Goal: Task Accomplishment & Management: Complete application form

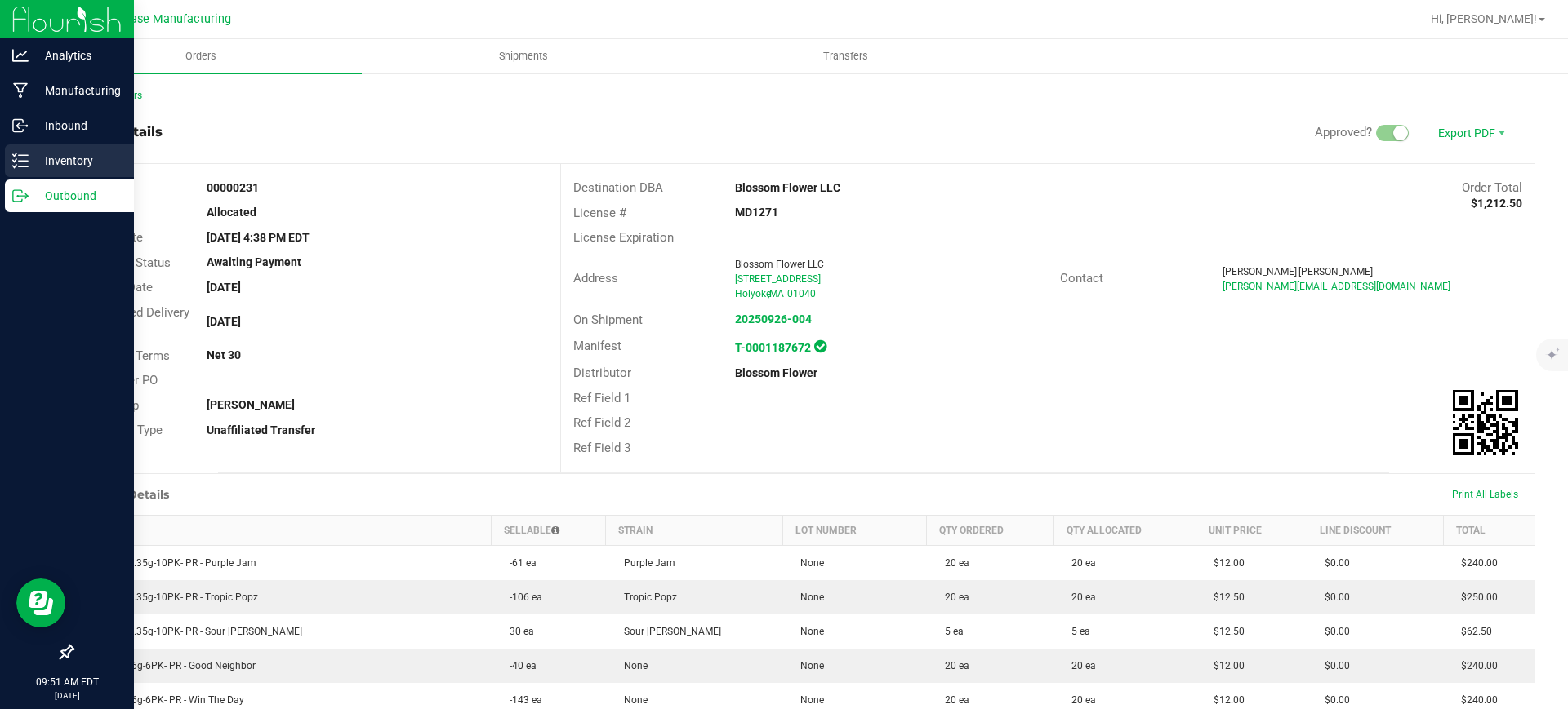
click at [69, 156] on p "Inventory" at bounding box center [77, 161] width 98 height 20
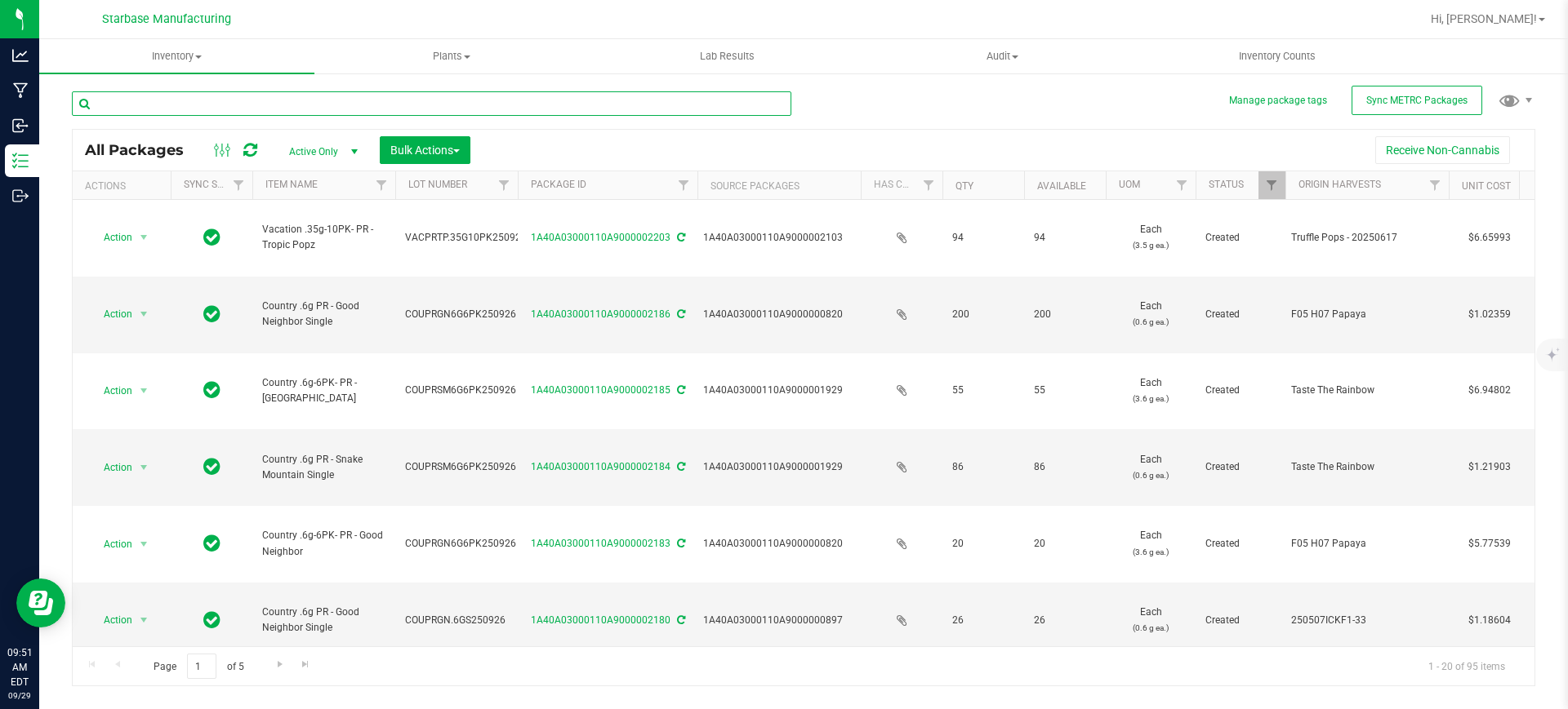
click at [161, 105] on input "text" at bounding box center [431, 103] width 719 height 25
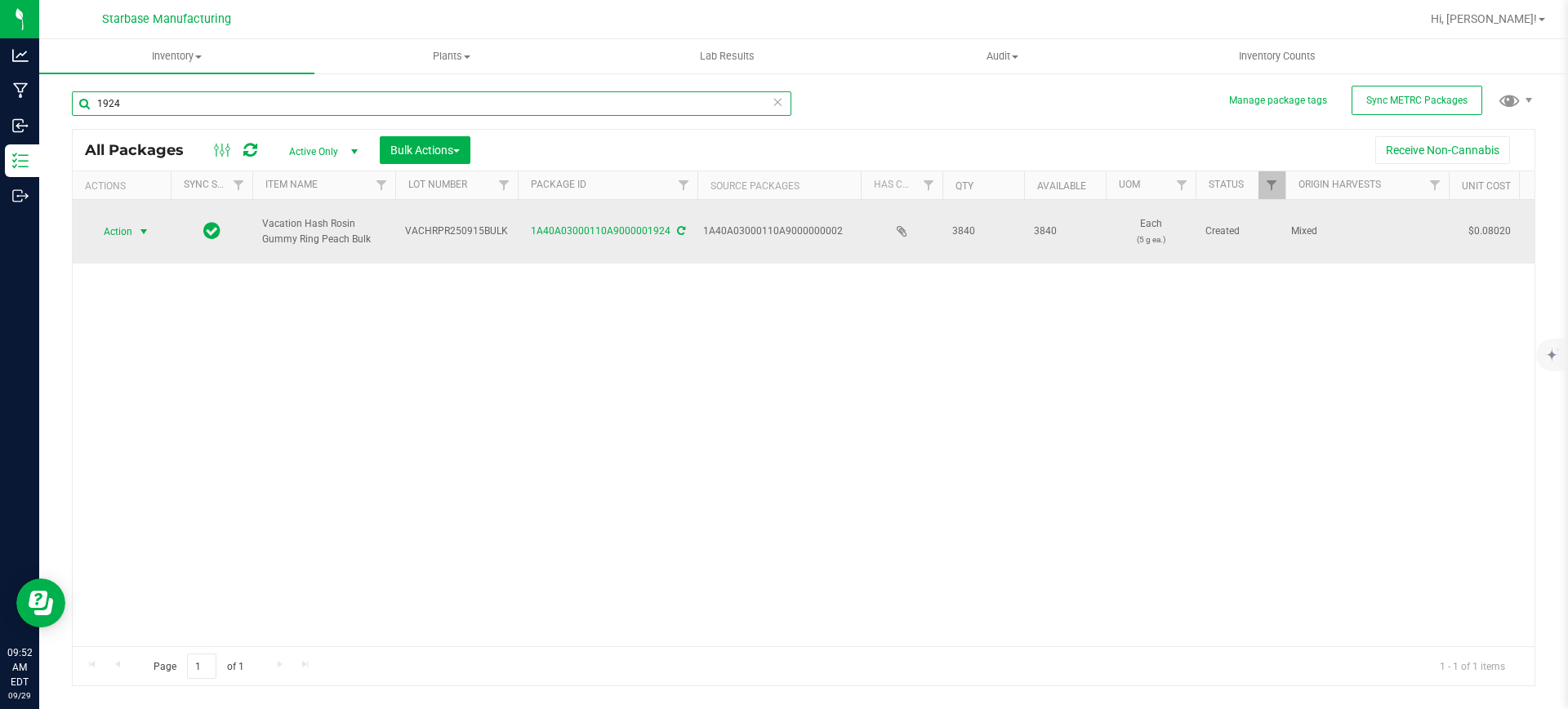
type input "1924"
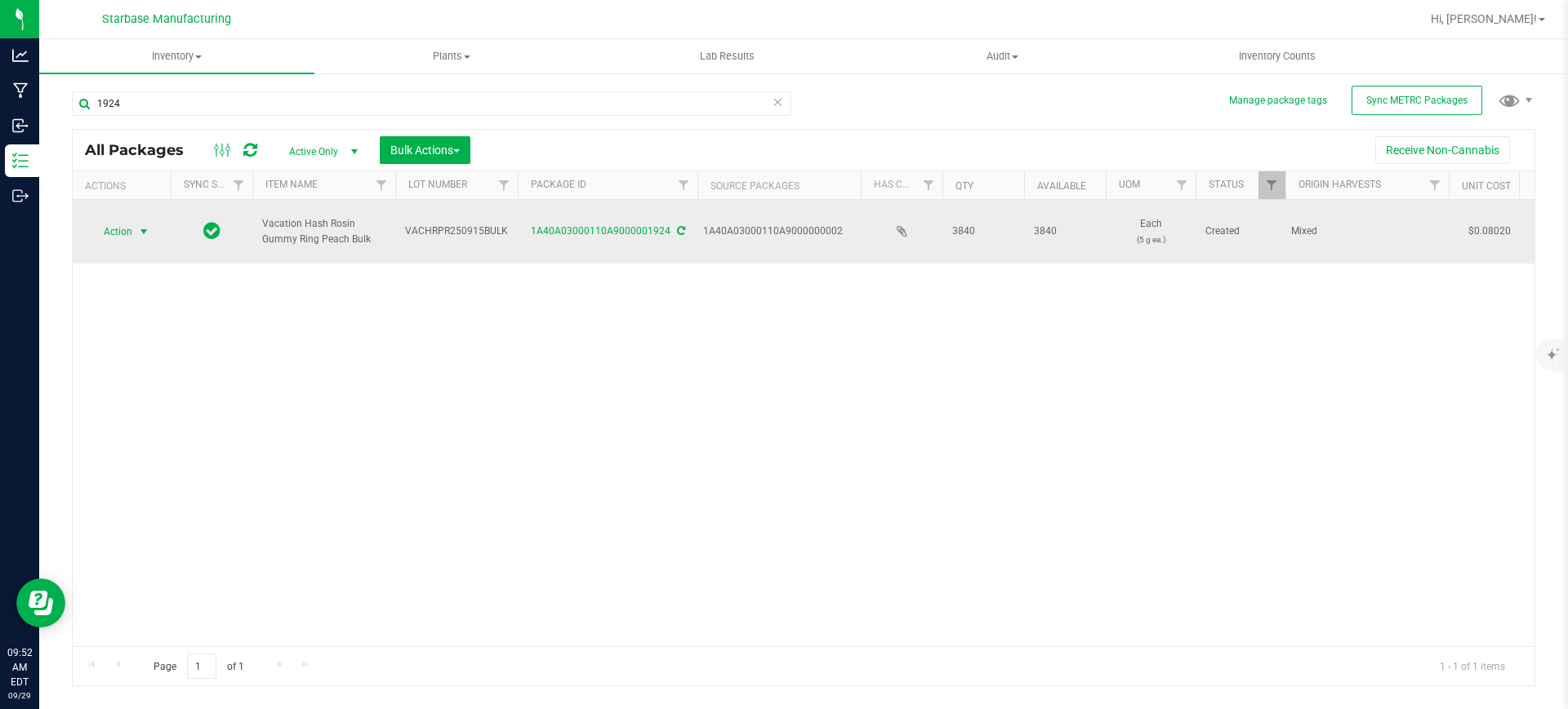
click at [120, 227] on span "Action" at bounding box center [110, 231] width 44 height 23
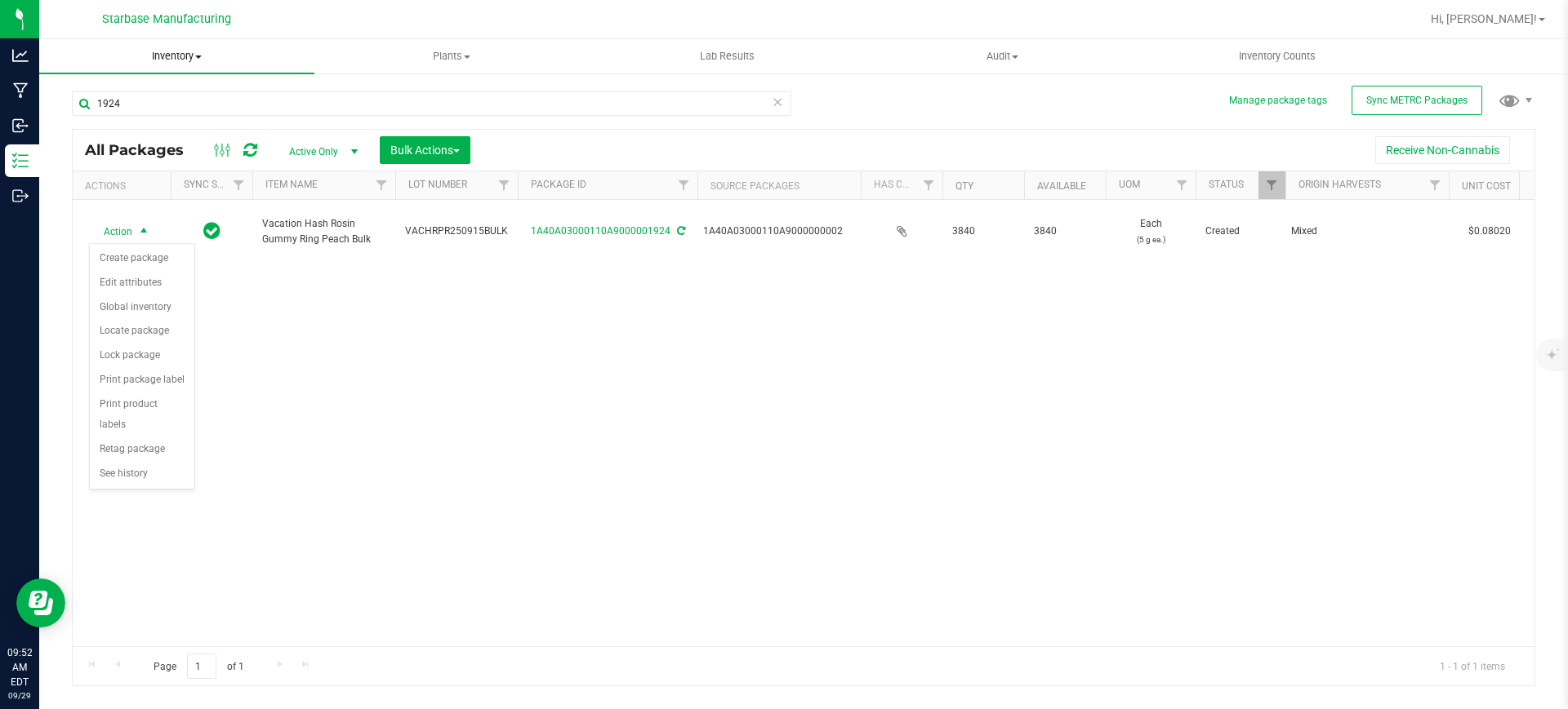
click at [184, 58] on span "Inventory" at bounding box center [176, 56] width 275 height 15
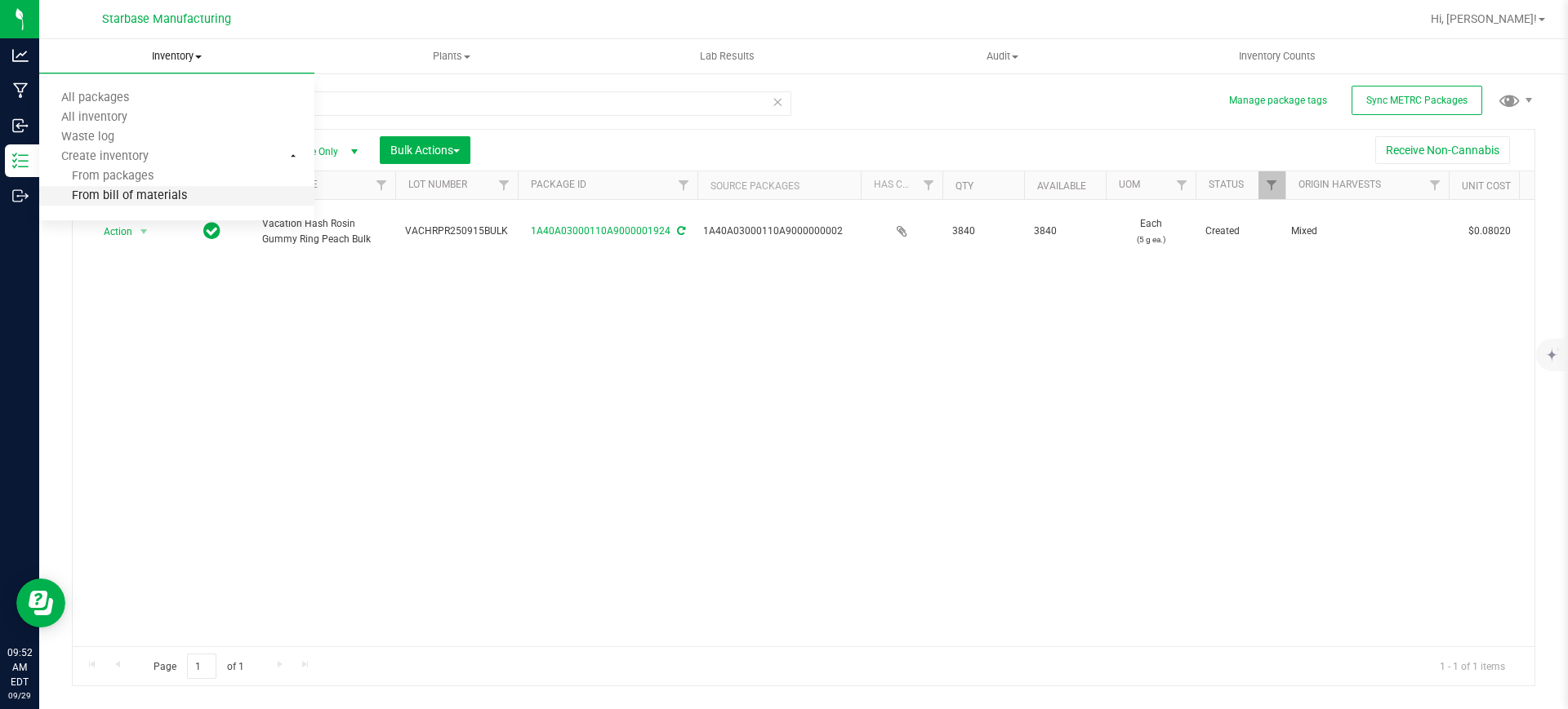
click at [167, 196] on span "From bill of materials" at bounding box center [113, 196] width 148 height 14
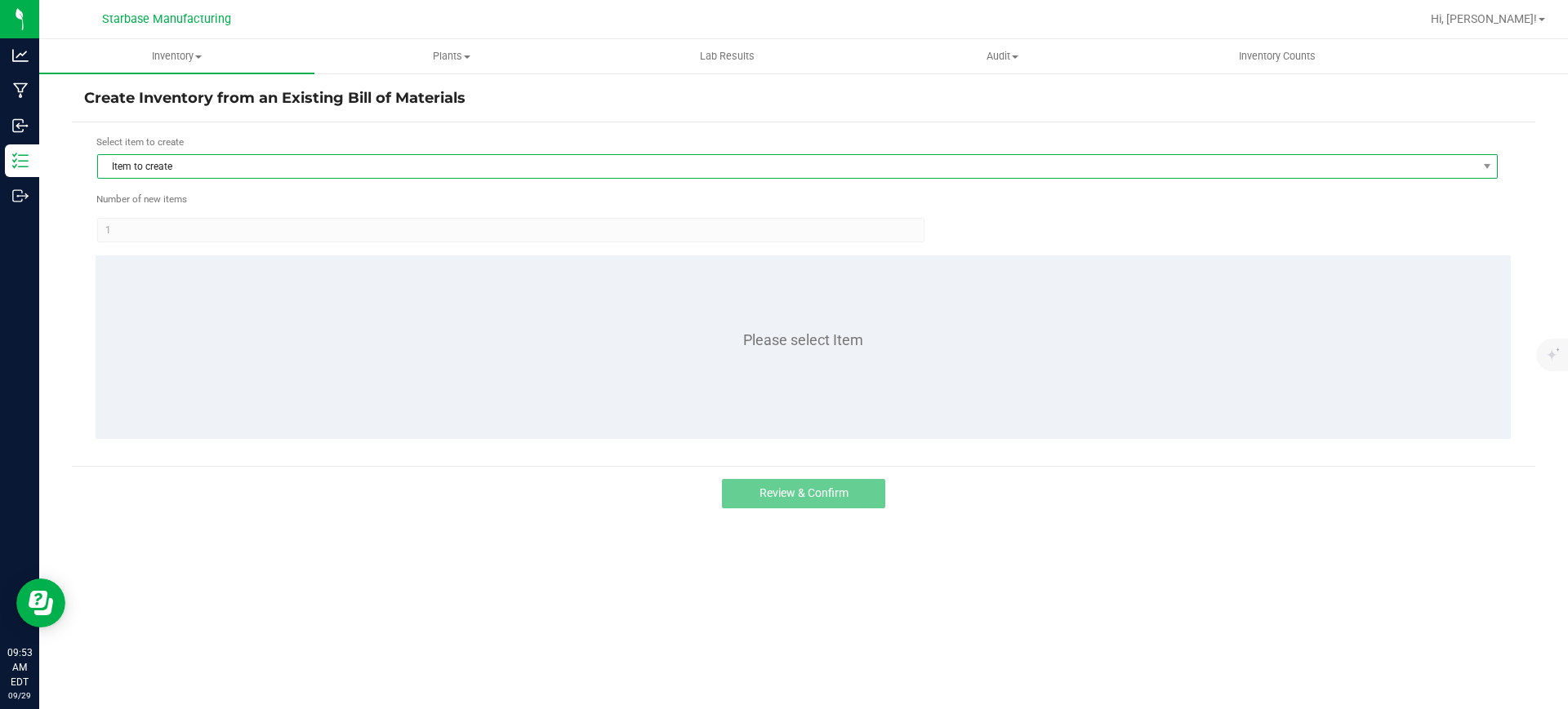
click at [183, 169] on span "Item to create" at bounding box center [786, 166] width 1378 height 23
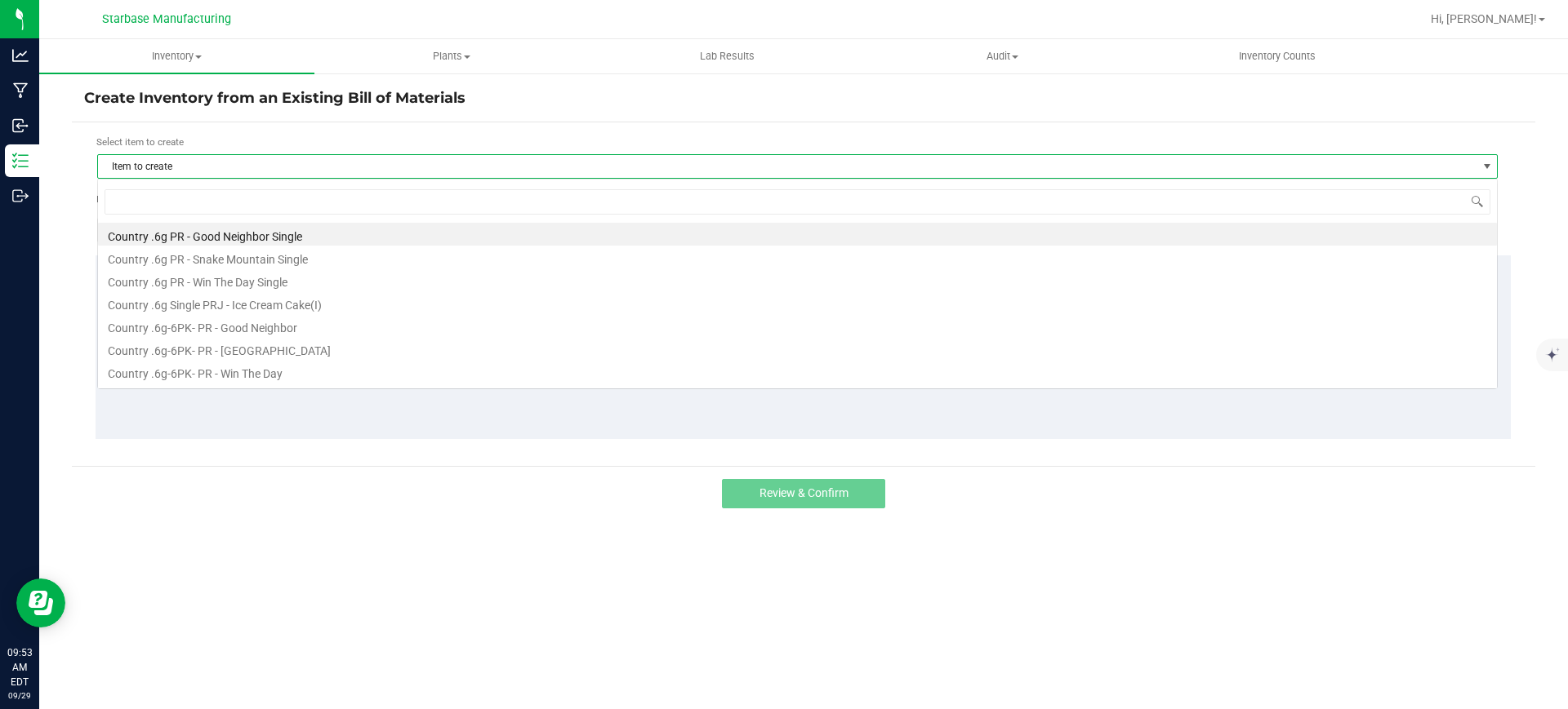
scroll to position [25, 1401]
type input "pe"
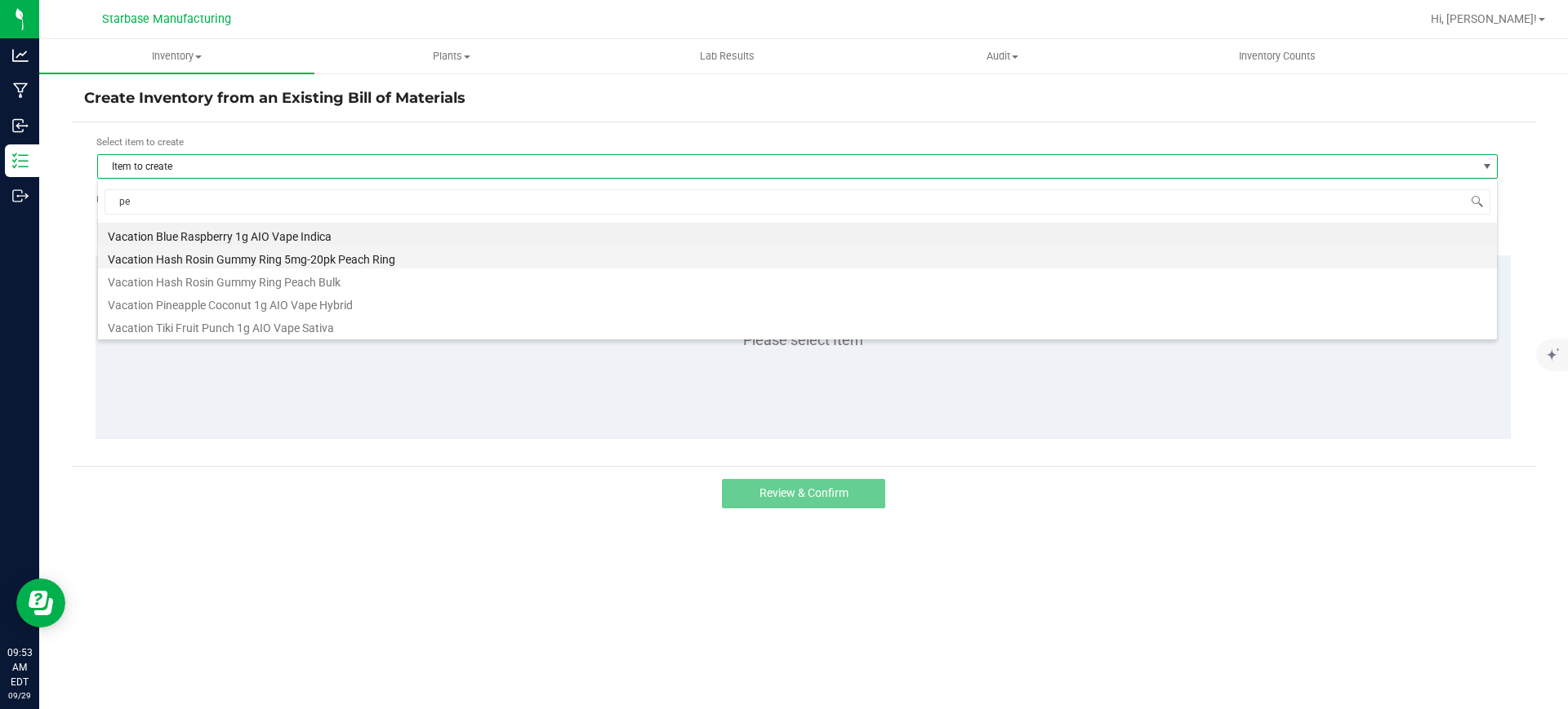
click at [293, 260] on li "Vacation Hash Rosin Gummy Ring 5mg-20pk Peach Ring" at bounding box center [797, 257] width 1399 height 23
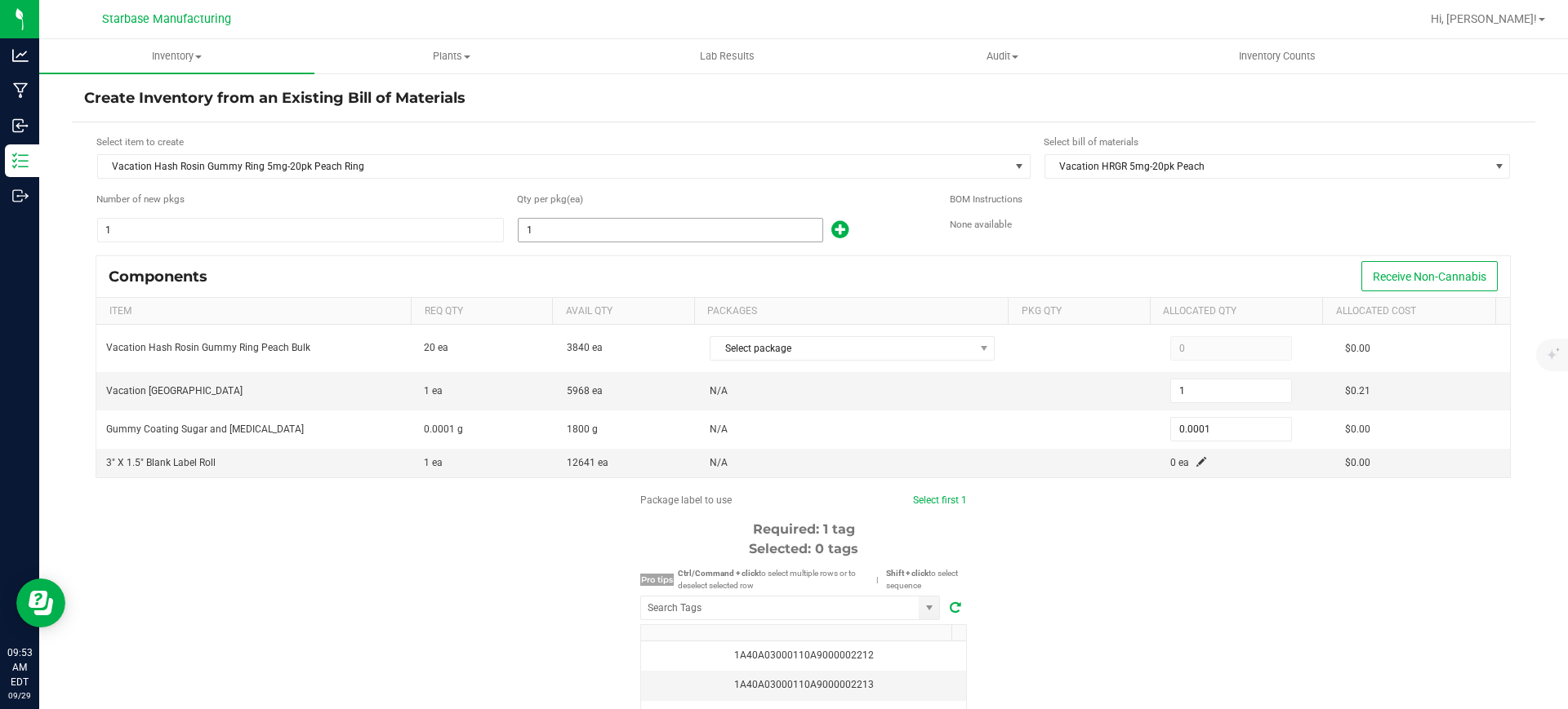
click at [731, 238] on input "1" at bounding box center [670, 229] width 303 height 23
type input "19"
type input "0.0019"
type input "190"
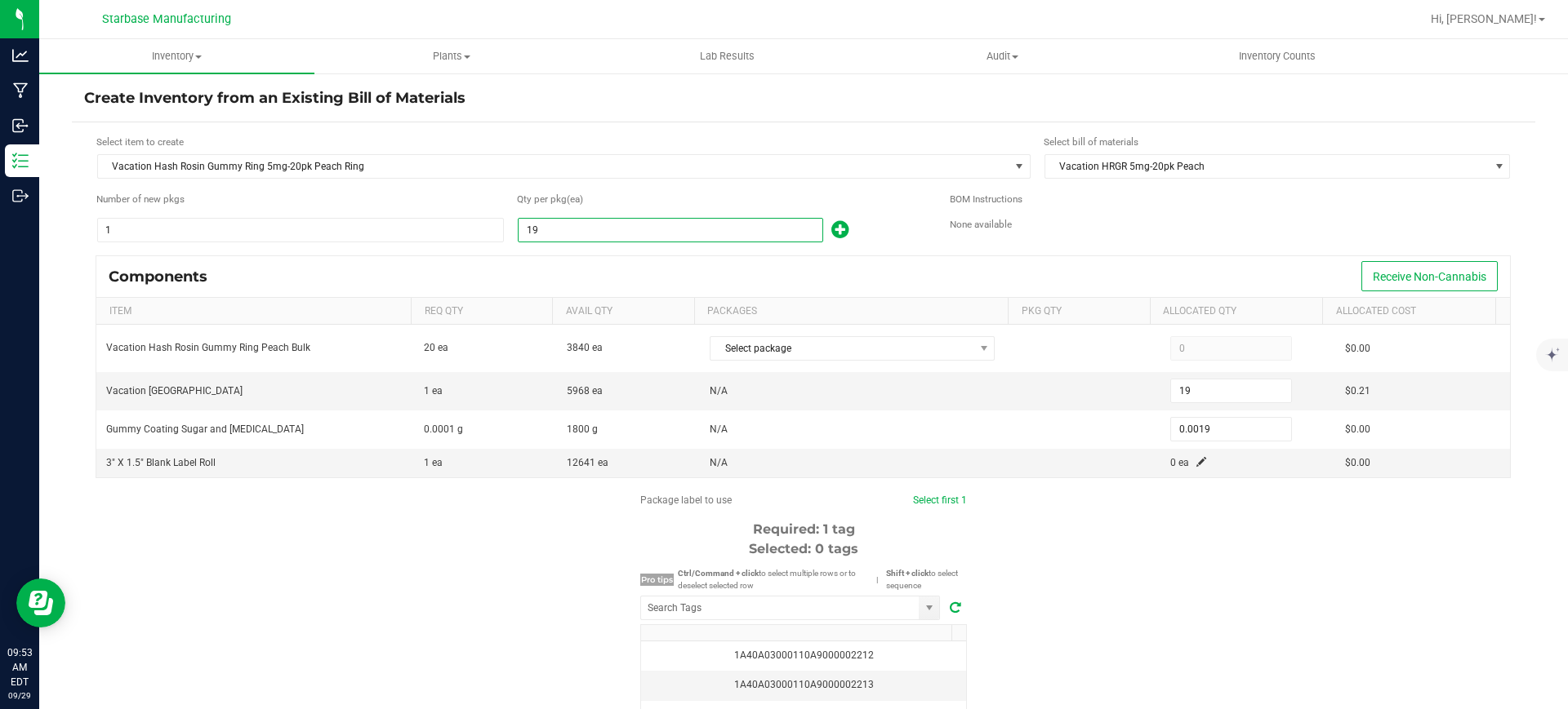
type input "190"
type input "0.0190"
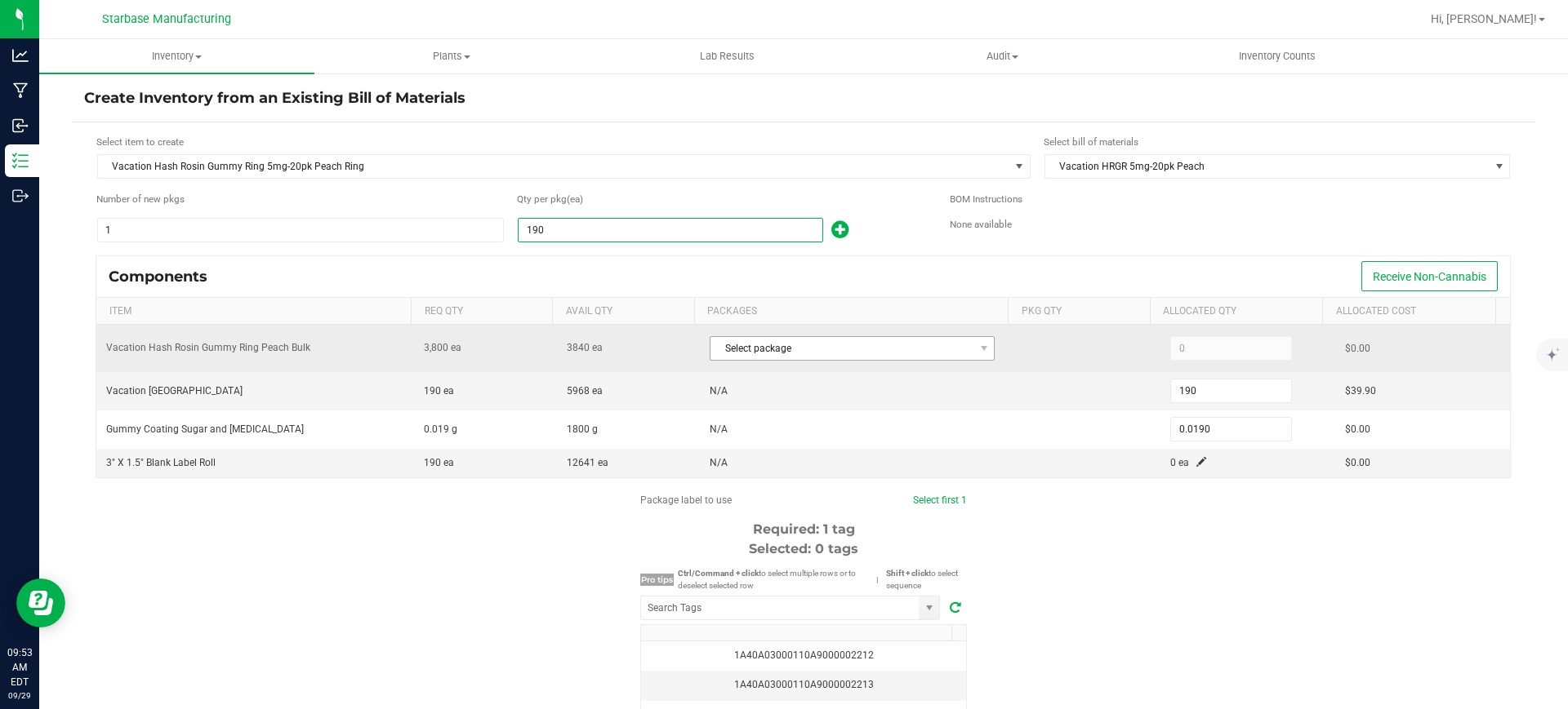
type input "190"
click at [784, 342] on span "Select package" at bounding box center [841, 348] width 263 height 23
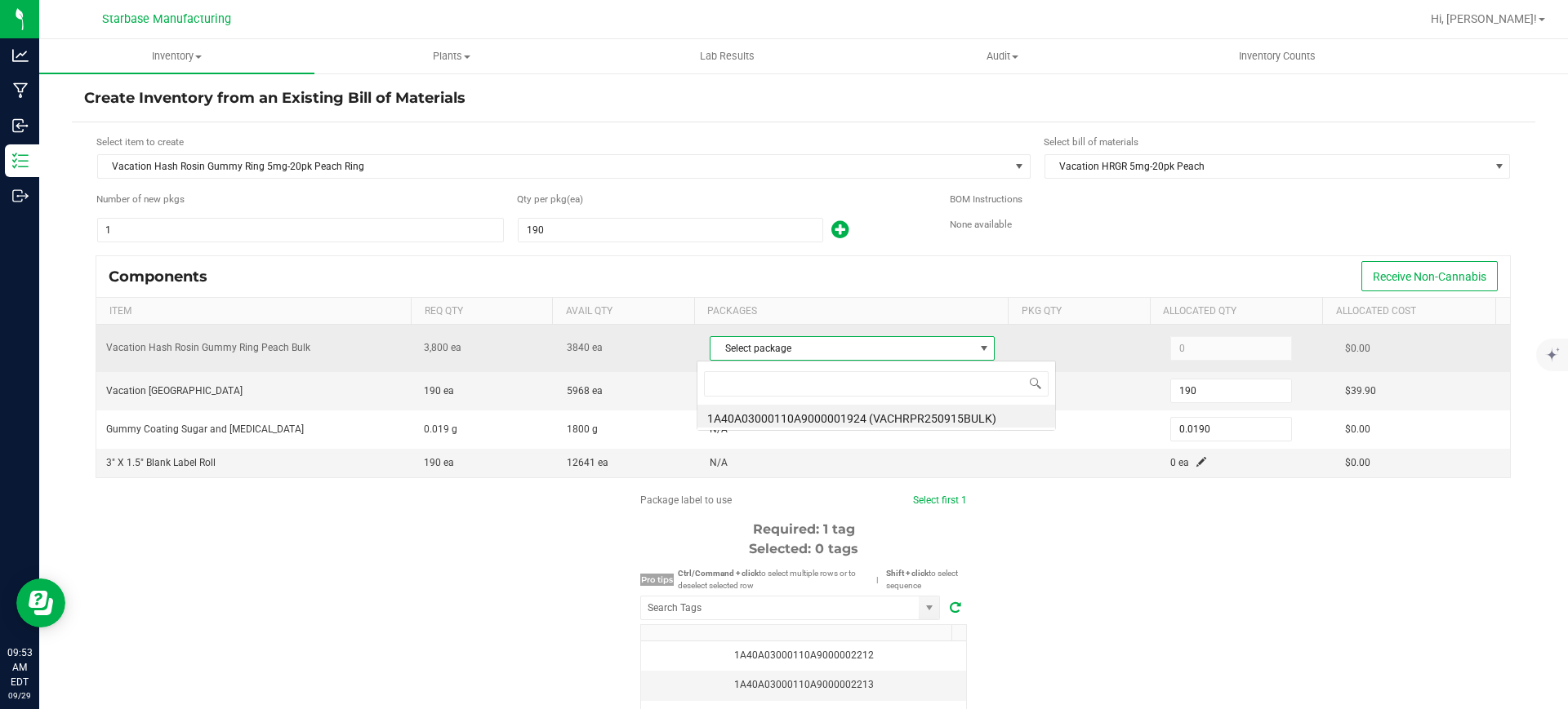
scroll to position [25, 279]
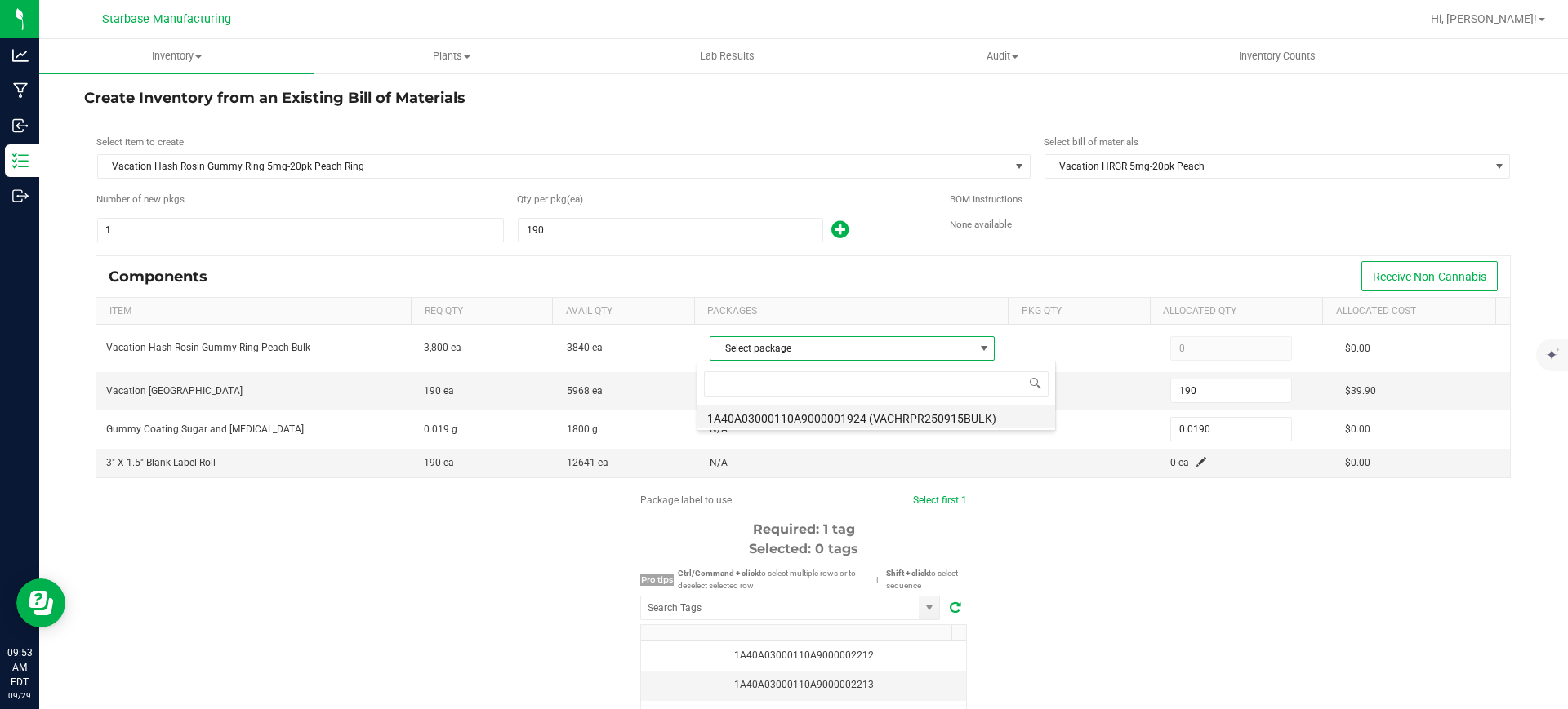
click at [806, 413] on li "1A40A03000110A9000001924 (VACHRPR250915BULK)" at bounding box center [876, 416] width 358 height 23
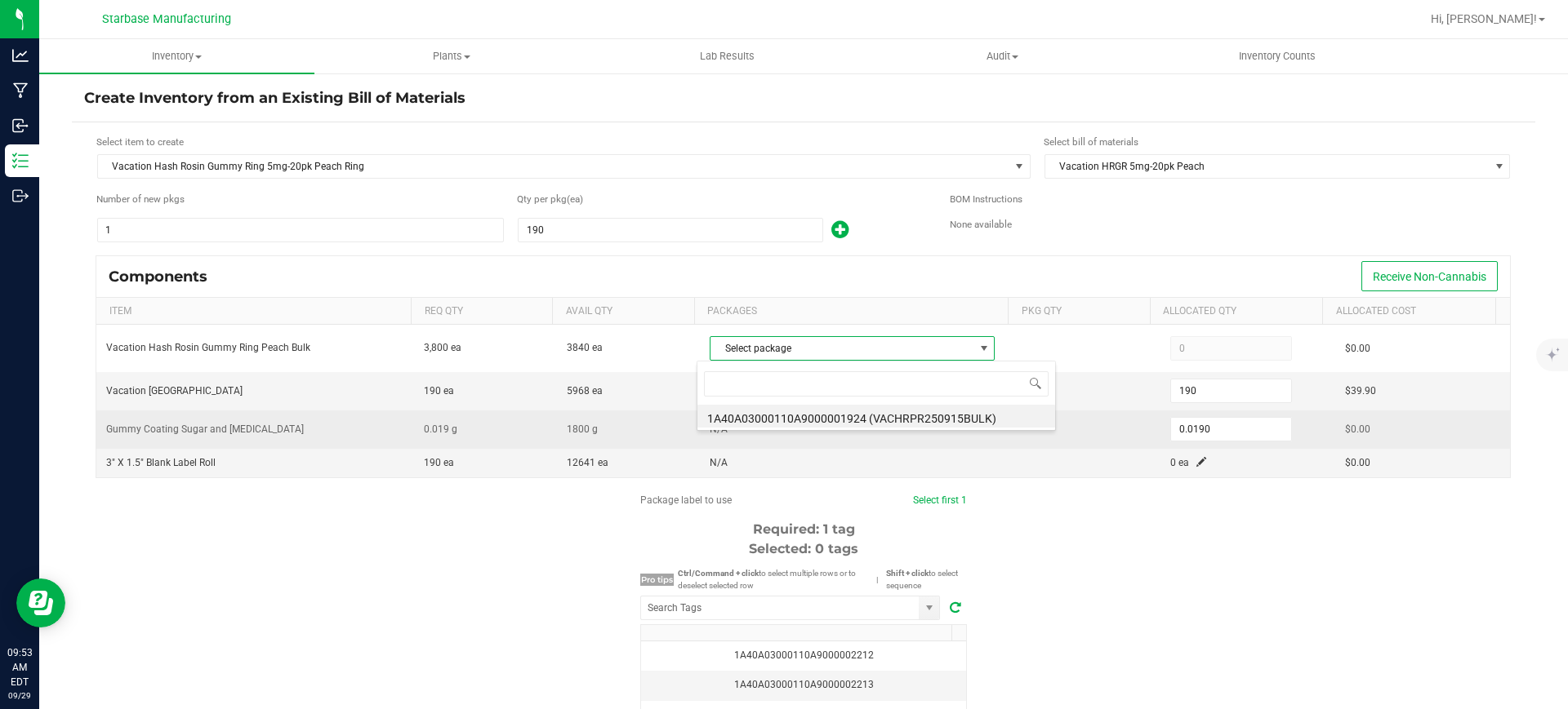
type input "3,800"
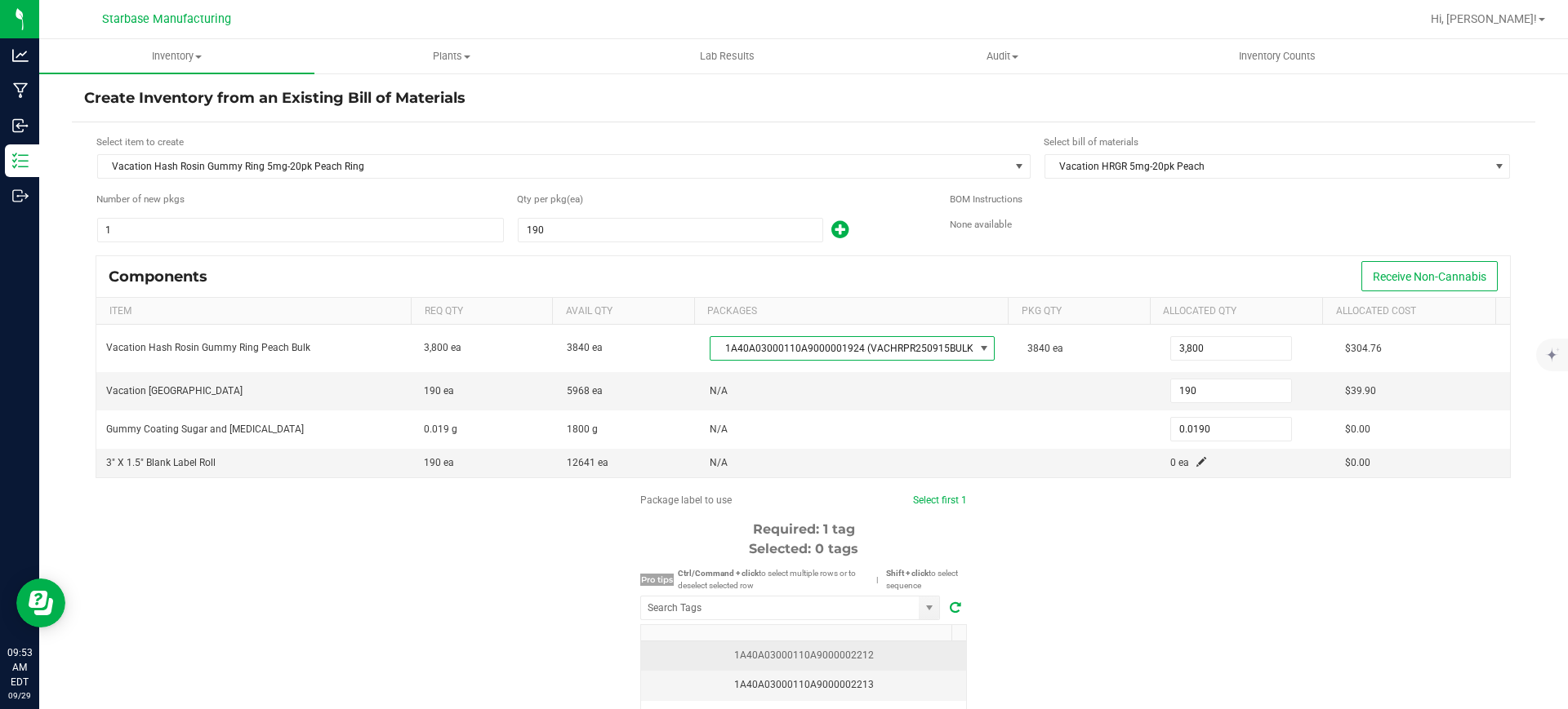
click at [852, 653] on div "1A40A03000110A9000002212" at bounding box center [804, 656] width 305 height 16
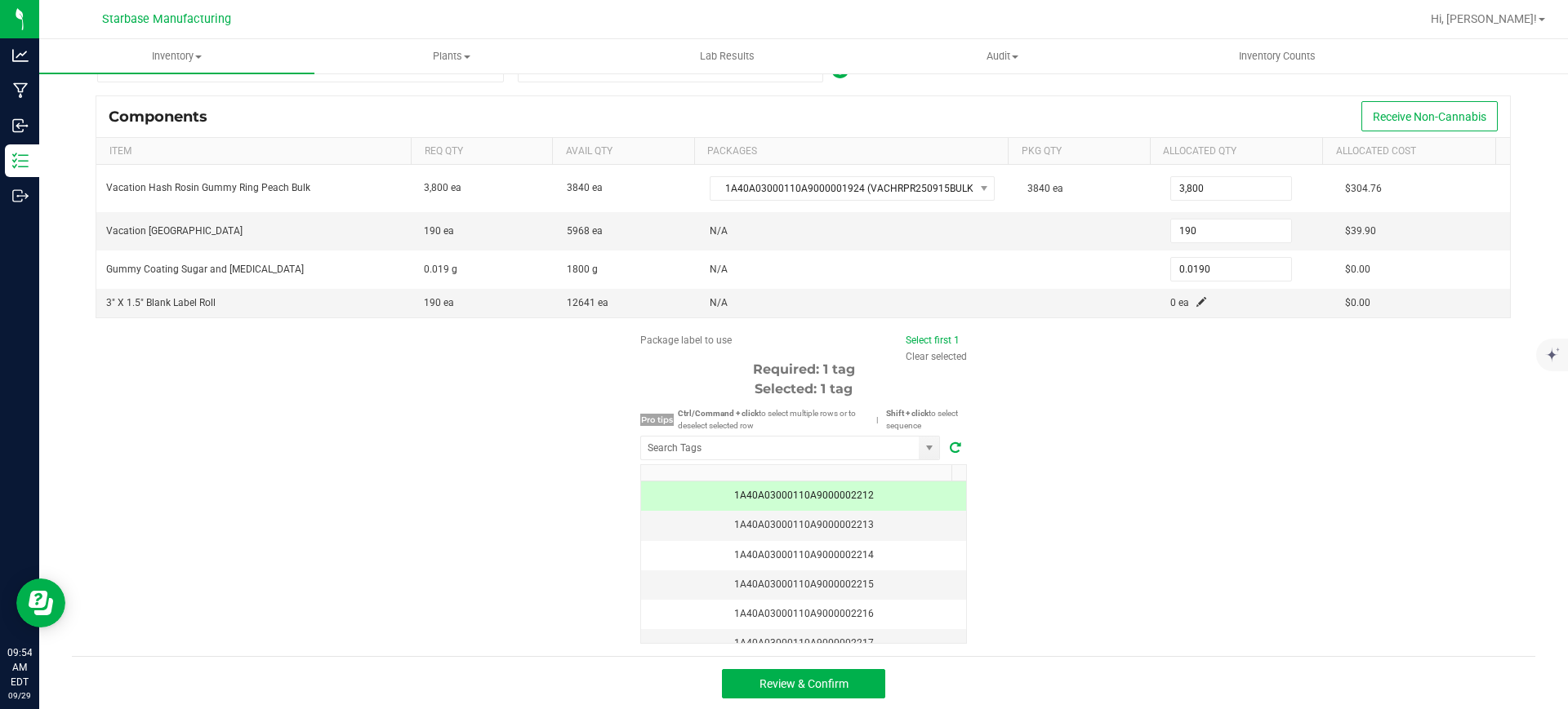
scroll to position [161, 0]
click at [744, 681] on button "Review & Confirm" at bounding box center [804, 682] width 163 height 30
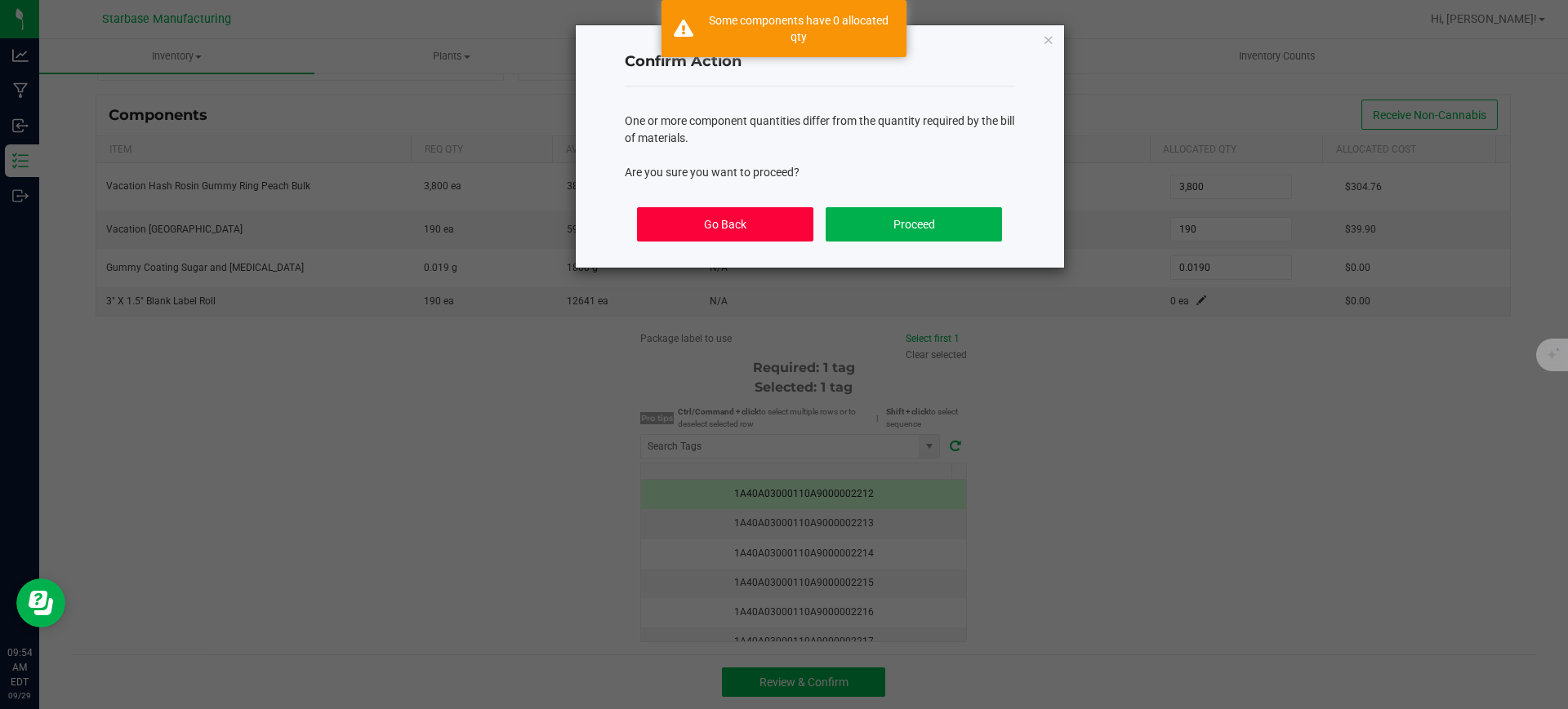
click at [736, 223] on button "Go Back" at bounding box center [725, 225] width 175 height 34
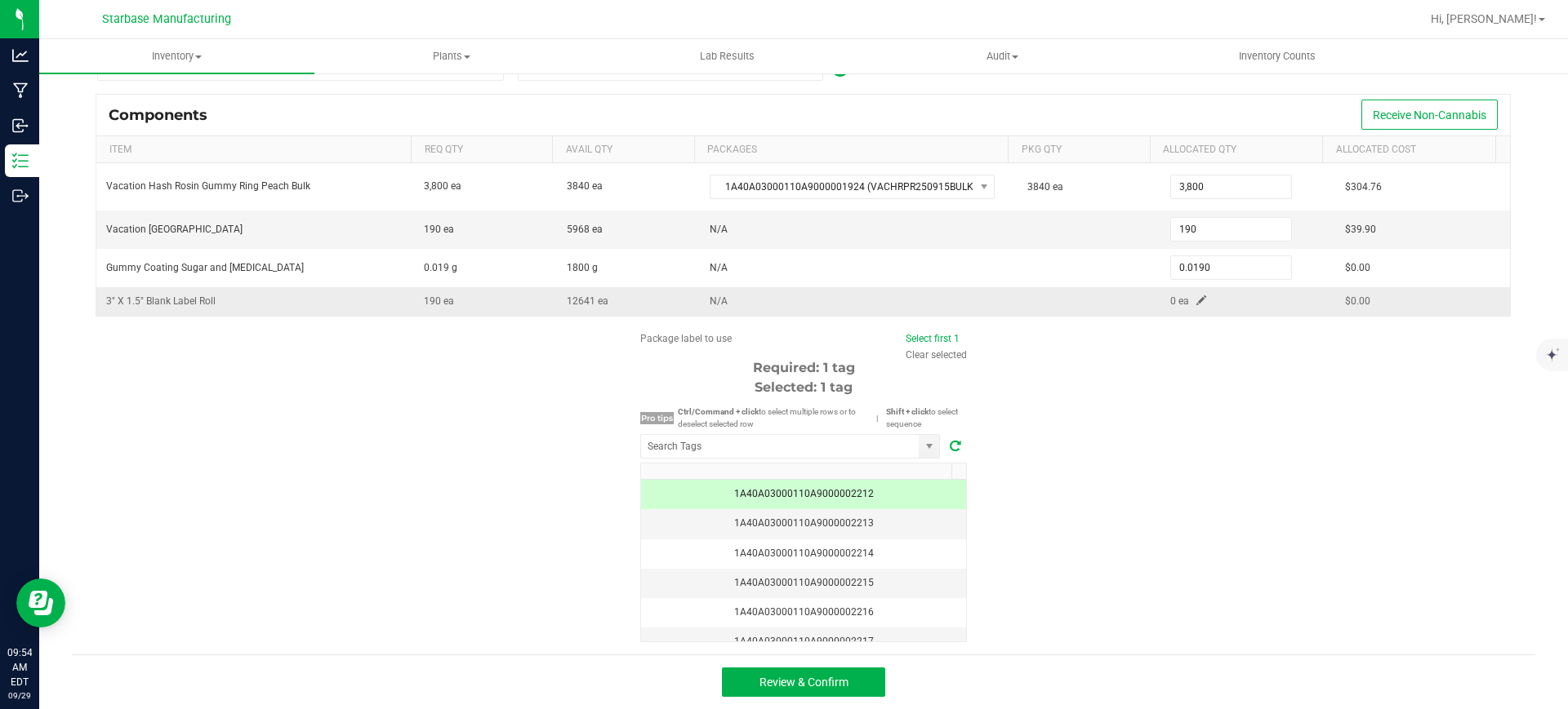
click at [1196, 297] on span at bounding box center [1201, 300] width 10 height 10
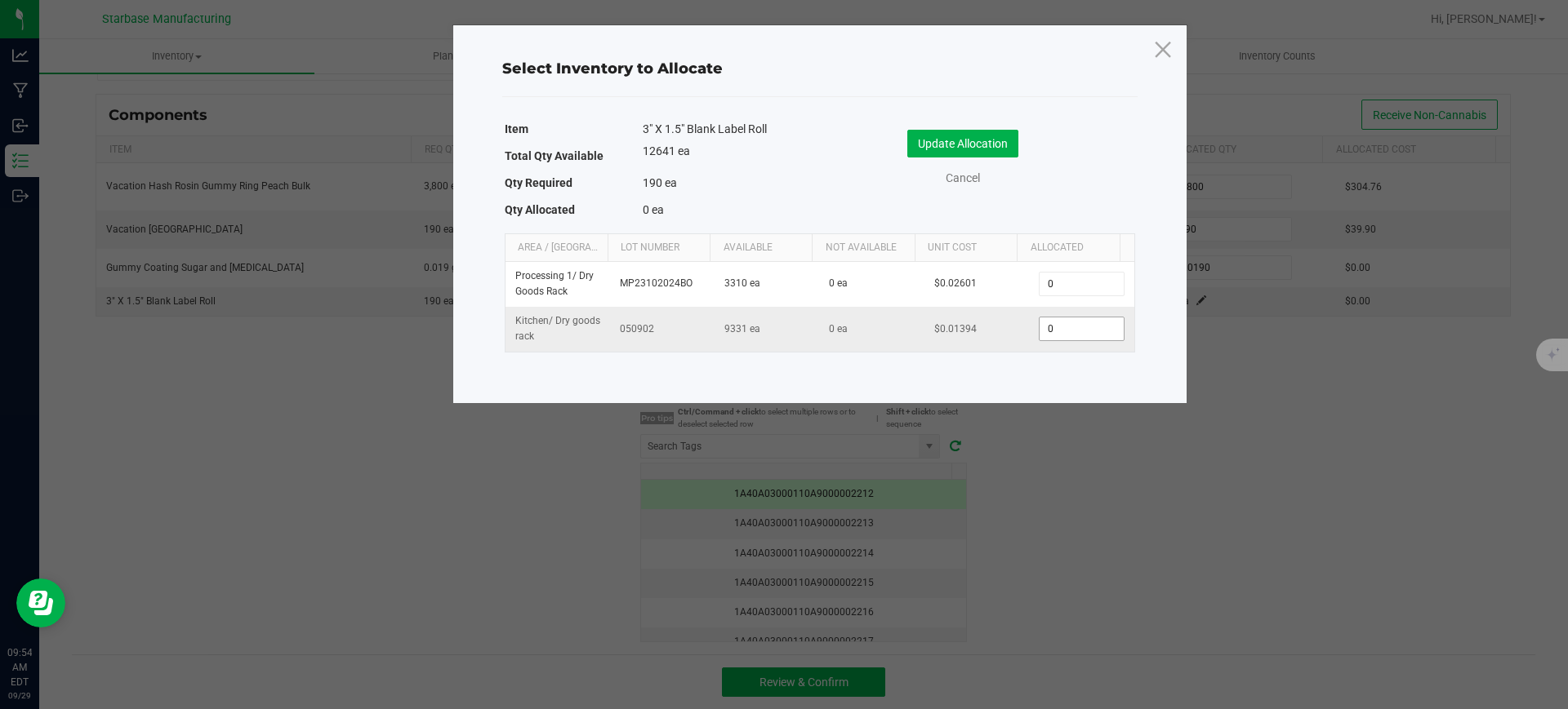
click at [1047, 331] on input "0" at bounding box center [1080, 328] width 84 height 23
type input "190"
click at [958, 155] on button "Update Allocation" at bounding box center [962, 144] width 111 height 28
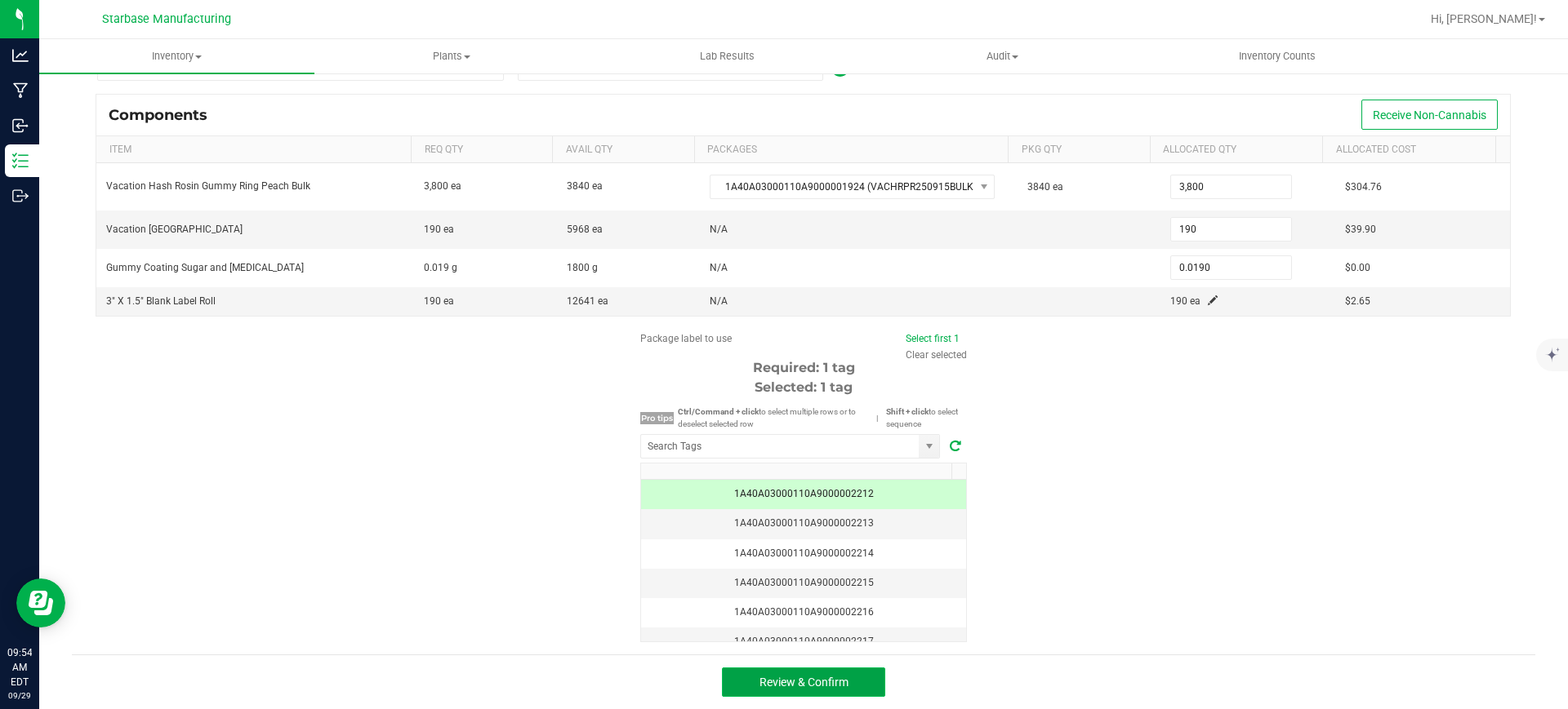
click at [858, 678] on button "Review & Confirm" at bounding box center [804, 682] width 163 height 30
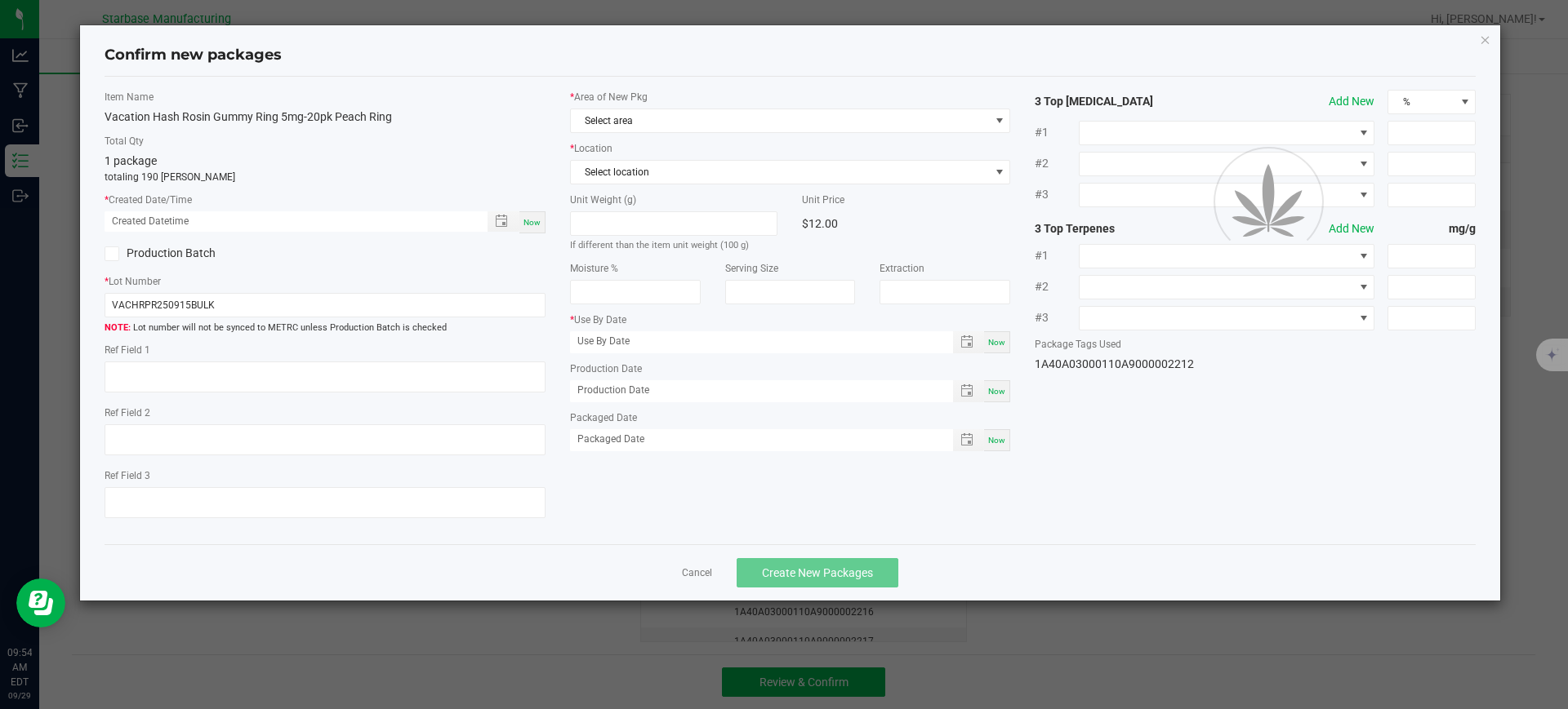
type input "09/19/2025"
click at [1002, 391] on span "Now" at bounding box center [996, 391] width 17 height 9
type input "[DATE]"
click at [1000, 443] on span "Now" at bounding box center [996, 440] width 17 height 9
type input "[DATE]"
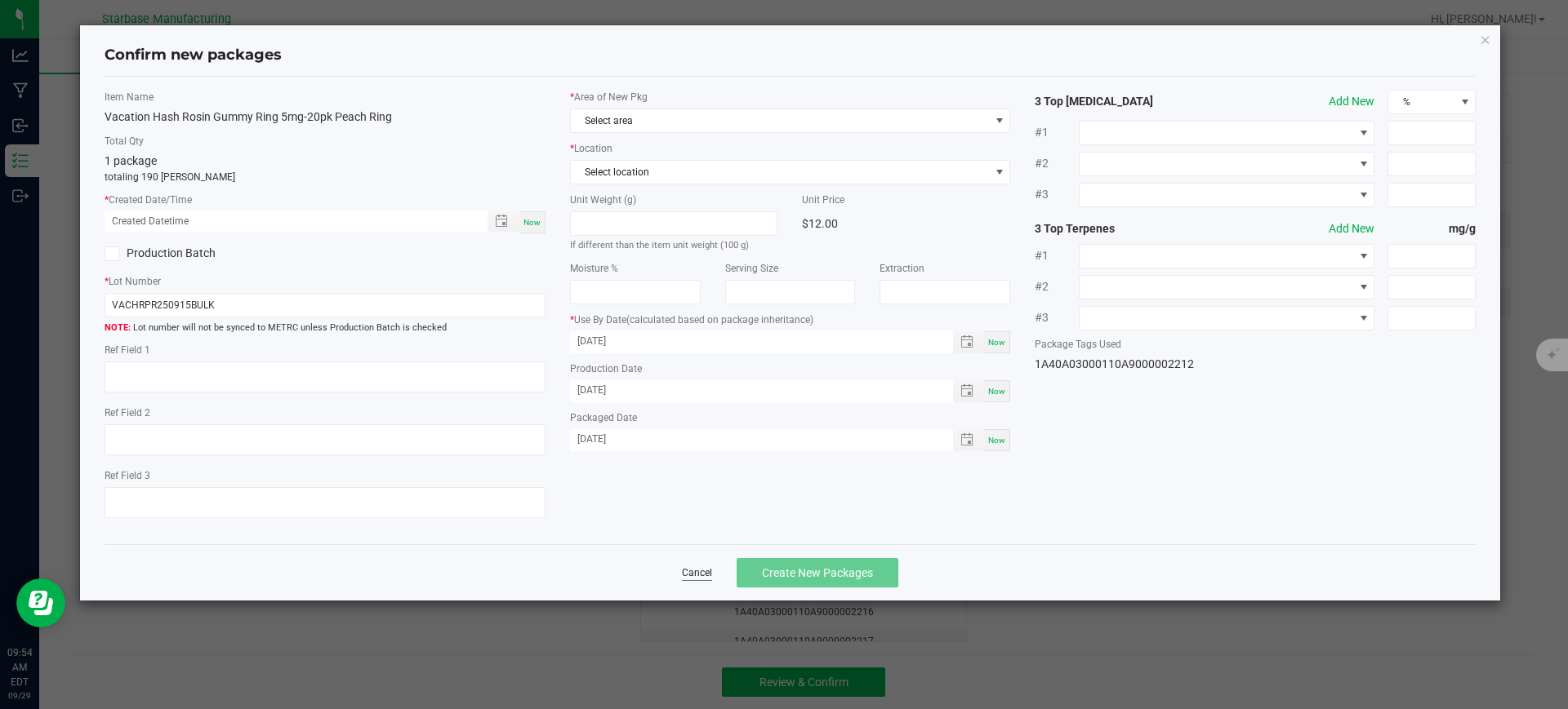
click at [701, 574] on link "Cancel" at bounding box center [696, 573] width 31 height 14
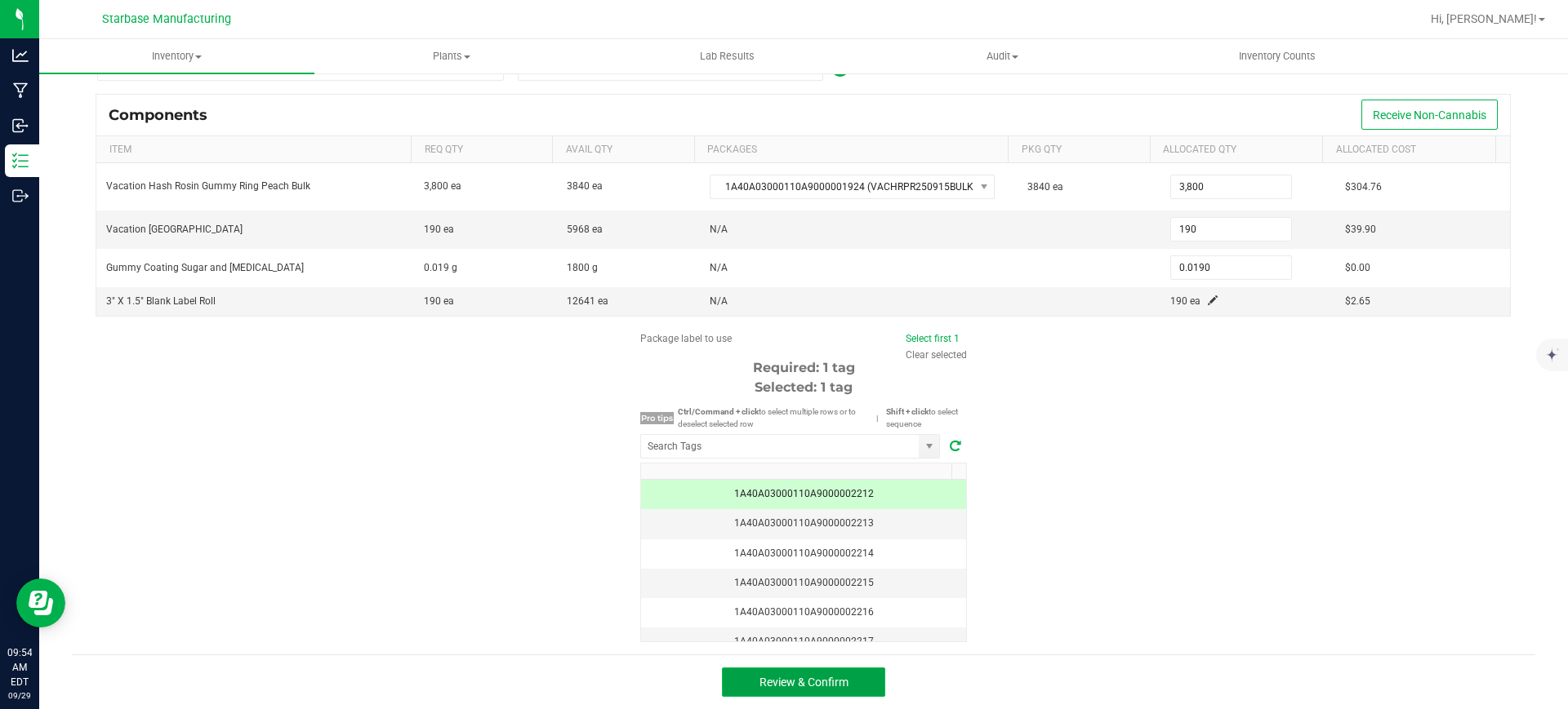
click at [849, 688] on button "Review & Confirm" at bounding box center [804, 682] width 163 height 30
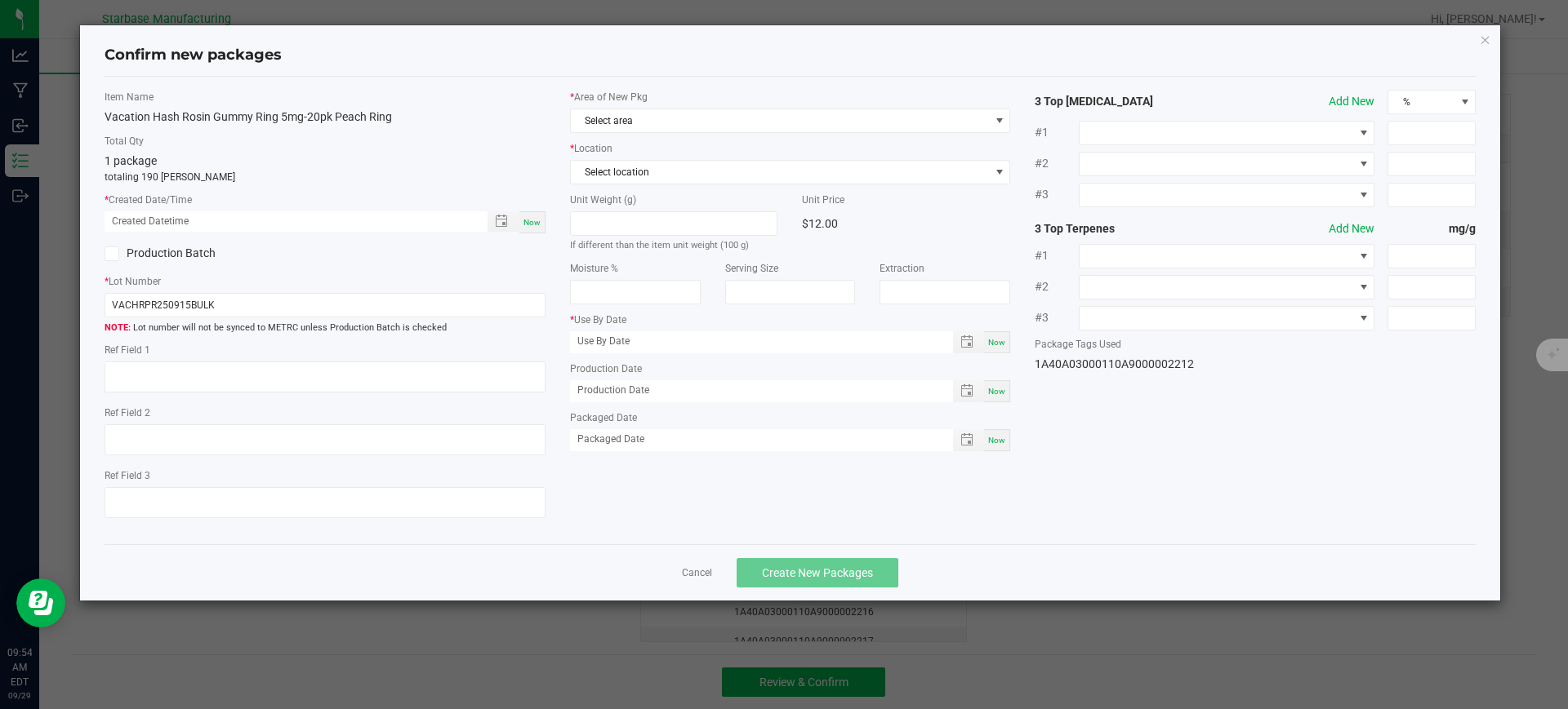
type input "09/19/2025"
type input "09/15/2025"
click at [992, 443] on span "Now" at bounding box center [996, 440] width 17 height 9
type input "[DATE]"
click at [402, 307] on input "VACHRPR250915BULK" at bounding box center [325, 305] width 441 height 25
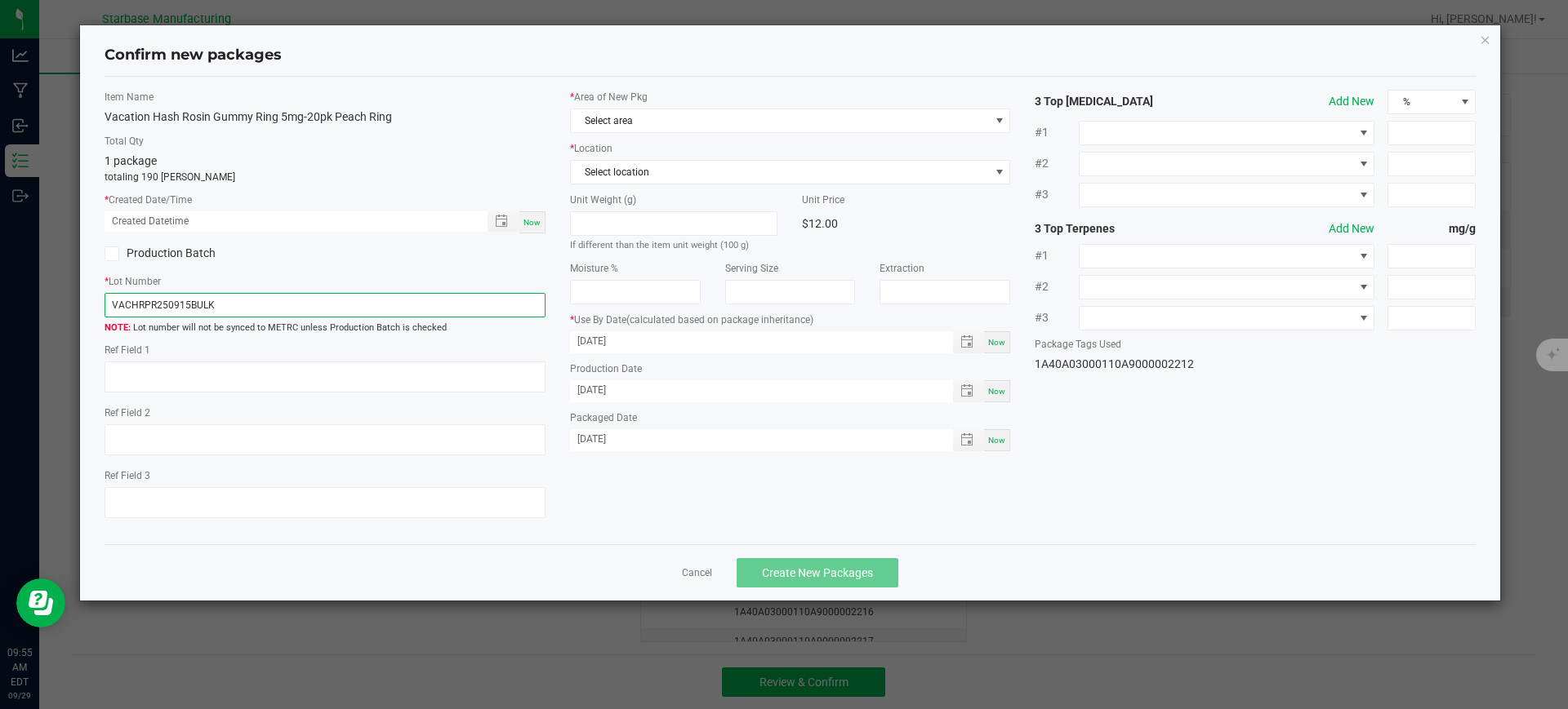
click at [402, 307] on input "VACHRPR250915BULK" at bounding box center [325, 305] width 441 height 25
paste input "PCHGR250821-20pk"
click at [193, 308] on input "VACPCHGR250821-20pk" at bounding box center [325, 305] width 441 height 25
click at [198, 307] on input "VACPCHGR250821-20pk" at bounding box center [325, 305] width 441 height 25
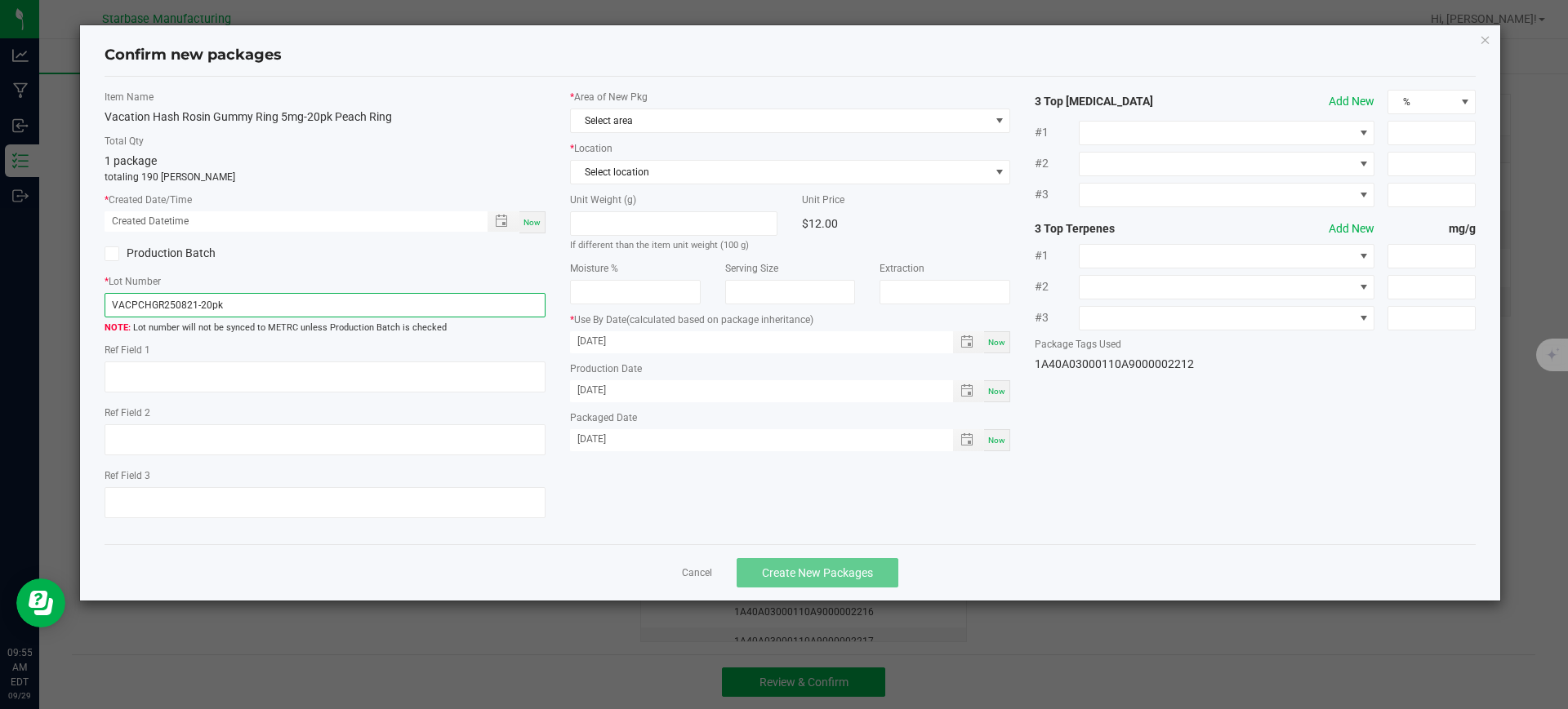
click at [193, 306] on input "VACPCHGR250821-20pk" at bounding box center [325, 305] width 441 height 25
click at [371, 311] on input "VACPCHGR2509-20pk" at bounding box center [325, 305] width 441 height 25
paste input "821-20pk"
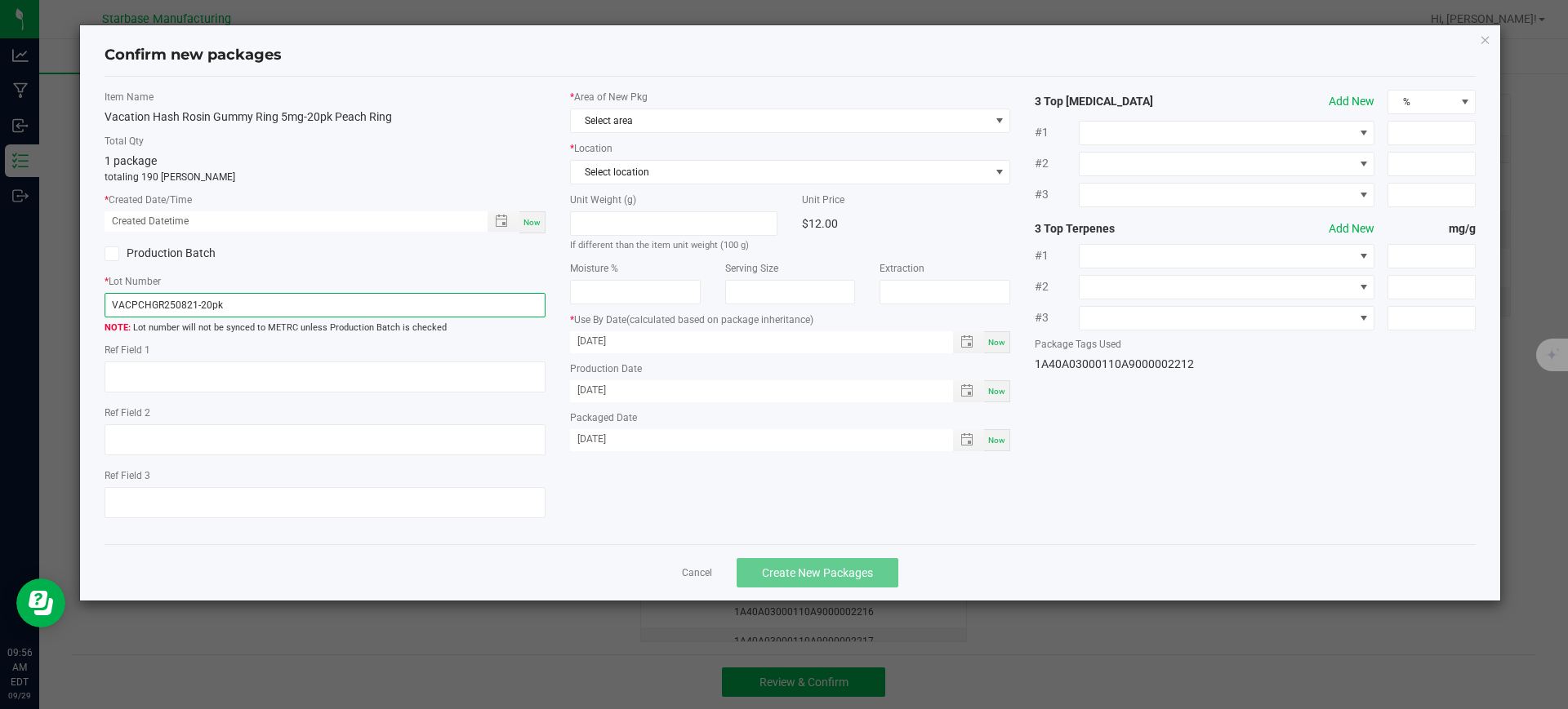
click at [194, 303] on input "VACPCHGR250821-20pk" at bounding box center [325, 305] width 441 height 25
type input "VACPCHGR250929-20pk"
click at [552, 231] on div "Item Name Vacation Hash Rosin Gummy Ring 5mg-20pk Peach Ring Total Qty 1 packag…" at bounding box center [325, 310] width 466 height 442
click at [530, 224] on span "Now" at bounding box center [531, 222] width 17 height 9
type input "09/29/2025 09:57 AM"
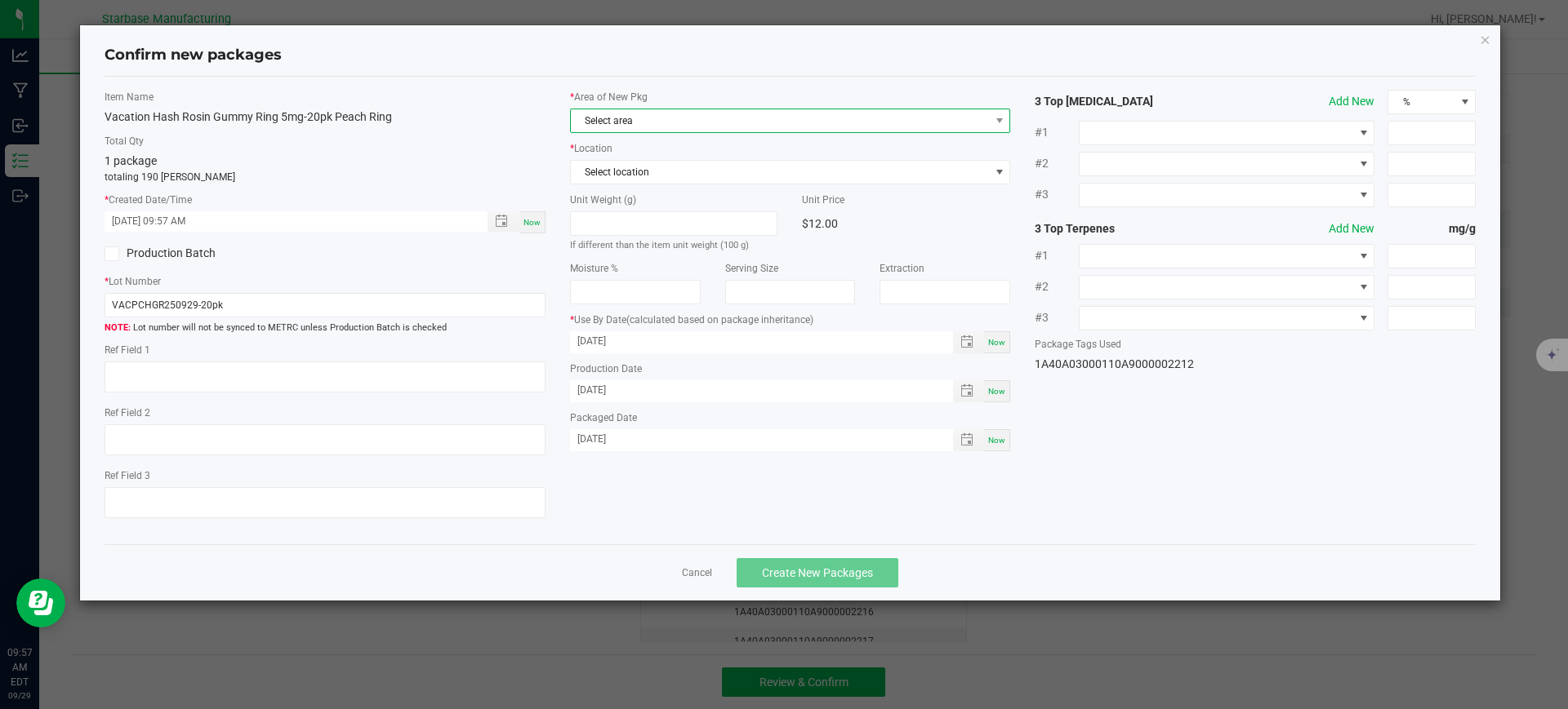
click at [623, 124] on span "Select area" at bounding box center [779, 120] width 419 height 23
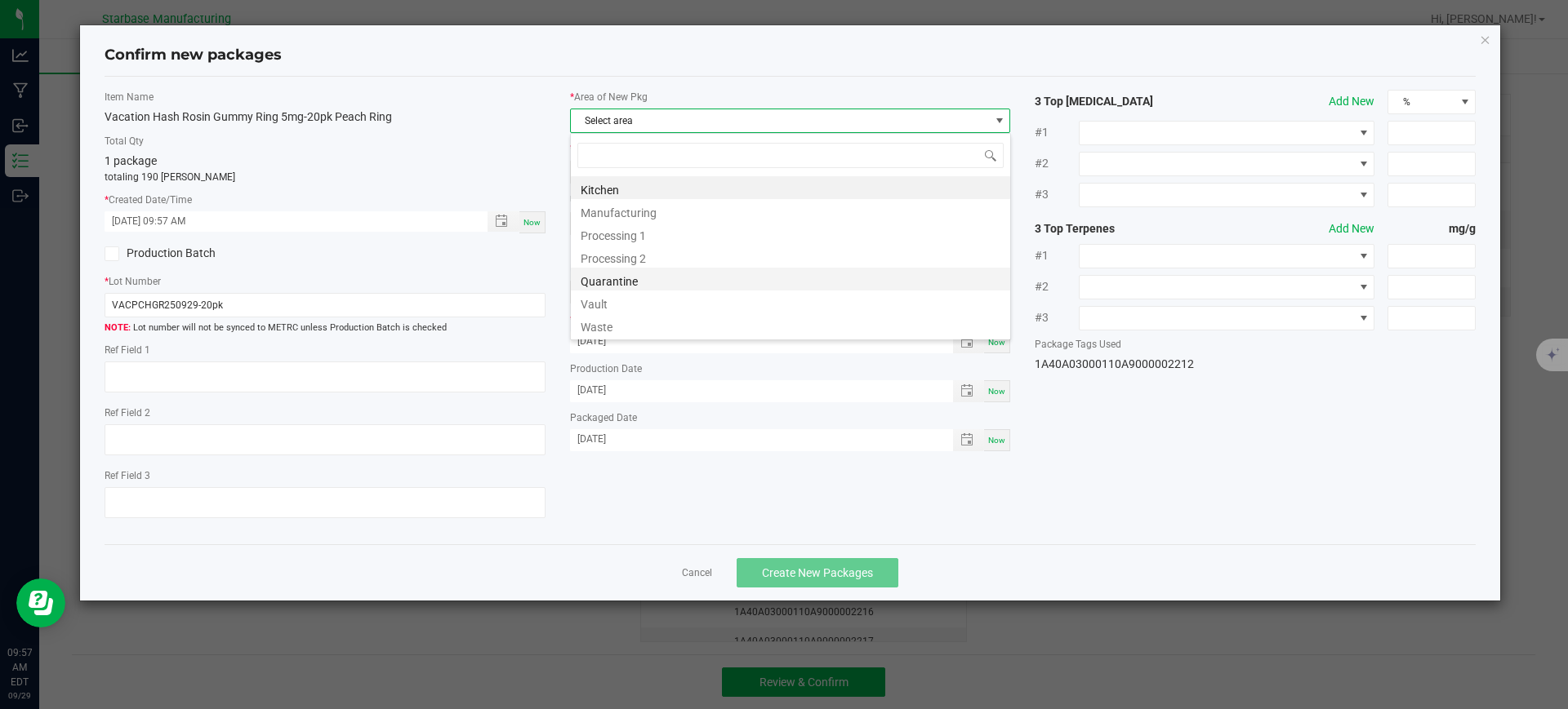
scroll to position [25, 441]
click at [619, 296] on li "Vault" at bounding box center [790, 301] width 439 height 23
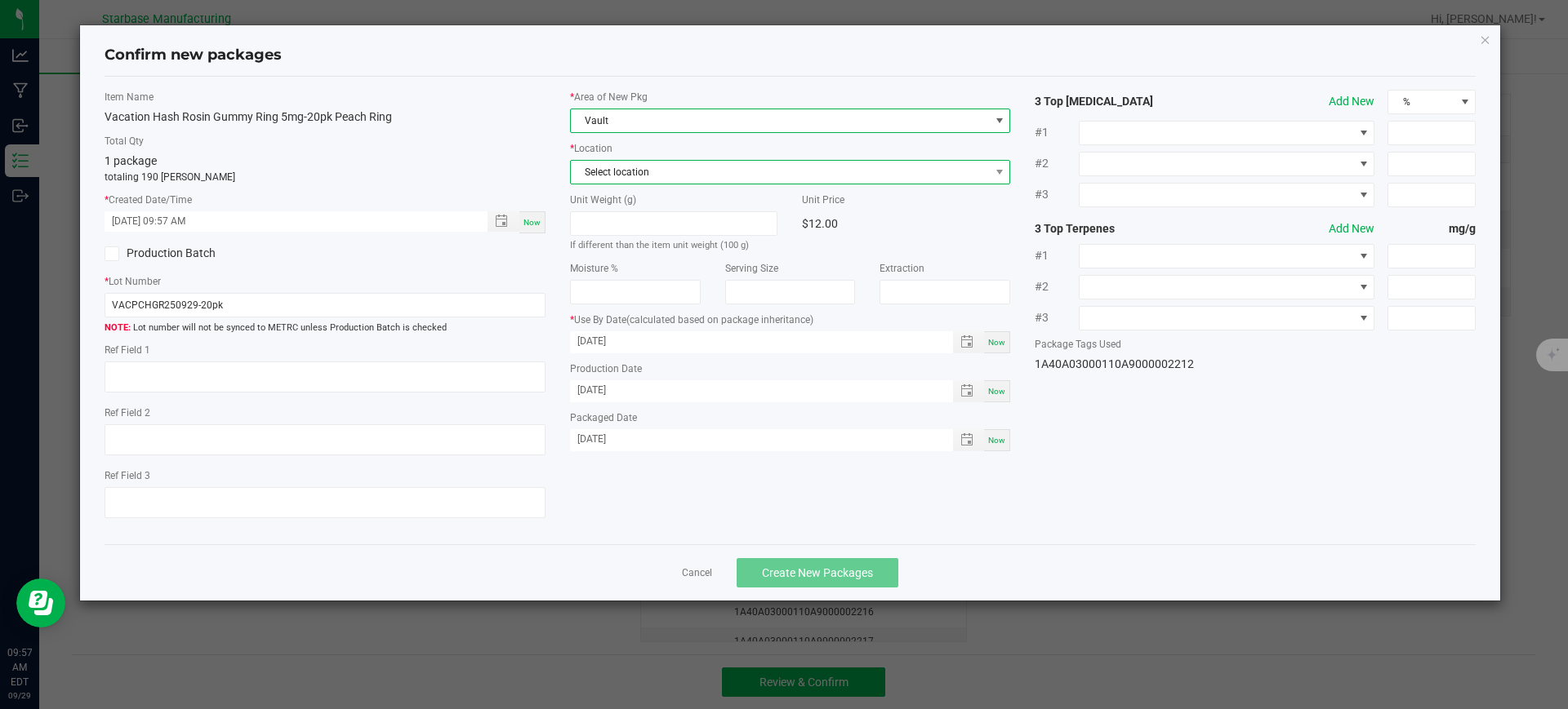
click at [627, 176] on span "Select location" at bounding box center [779, 171] width 419 height 23
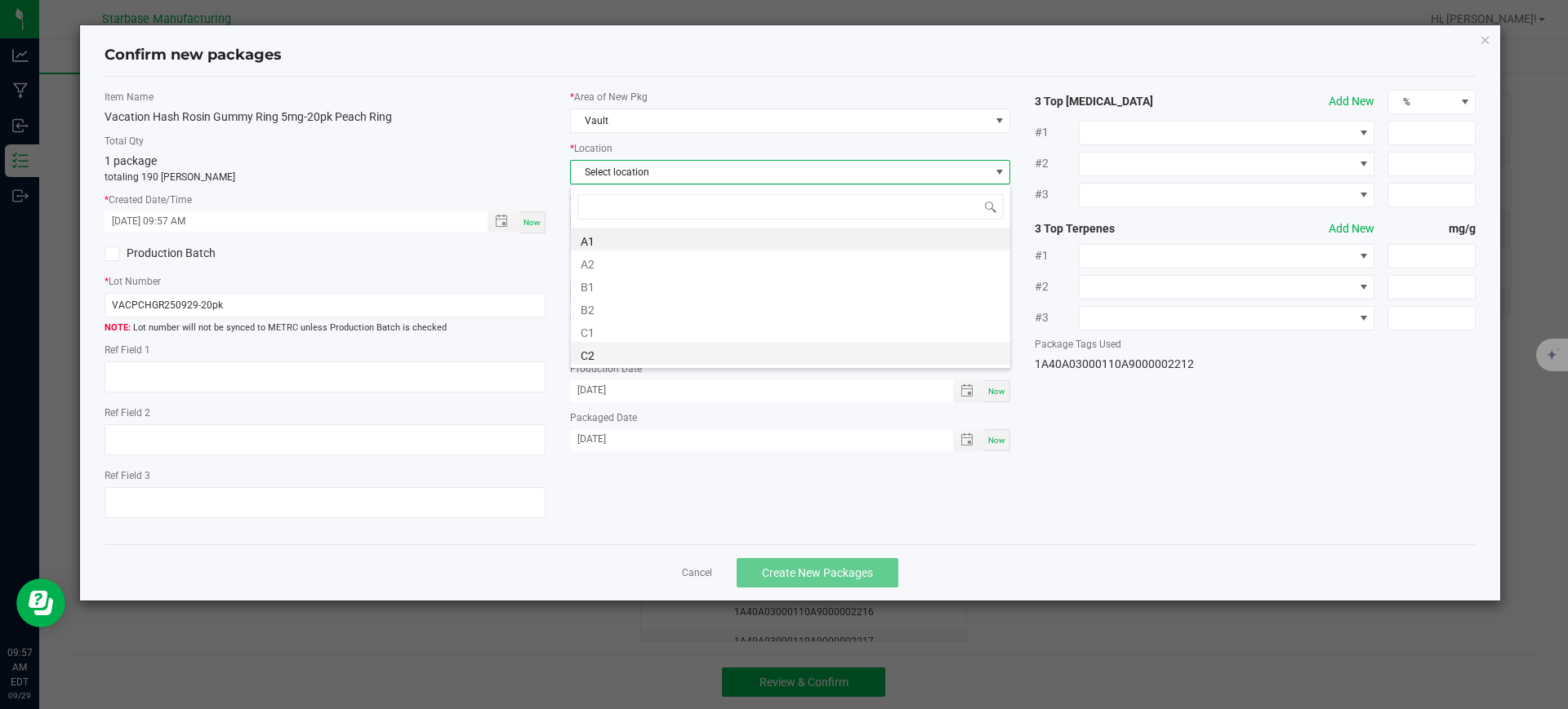
click at [630, 342] on li "C2" at bounding box center [790, 353] width 439 height 23
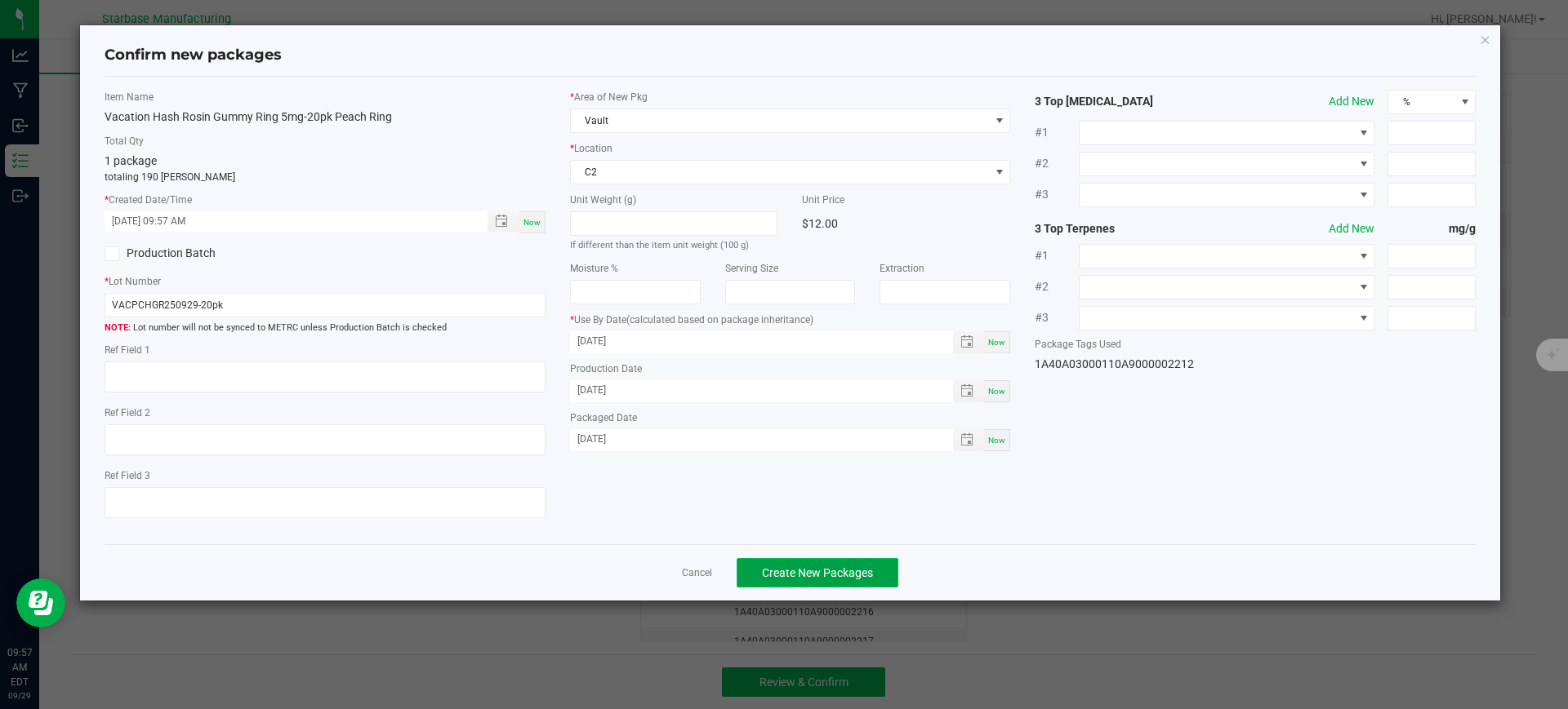
click at [844, 578] on span "Create New Packages" at bounding box center [817, 572] width 111 height 13
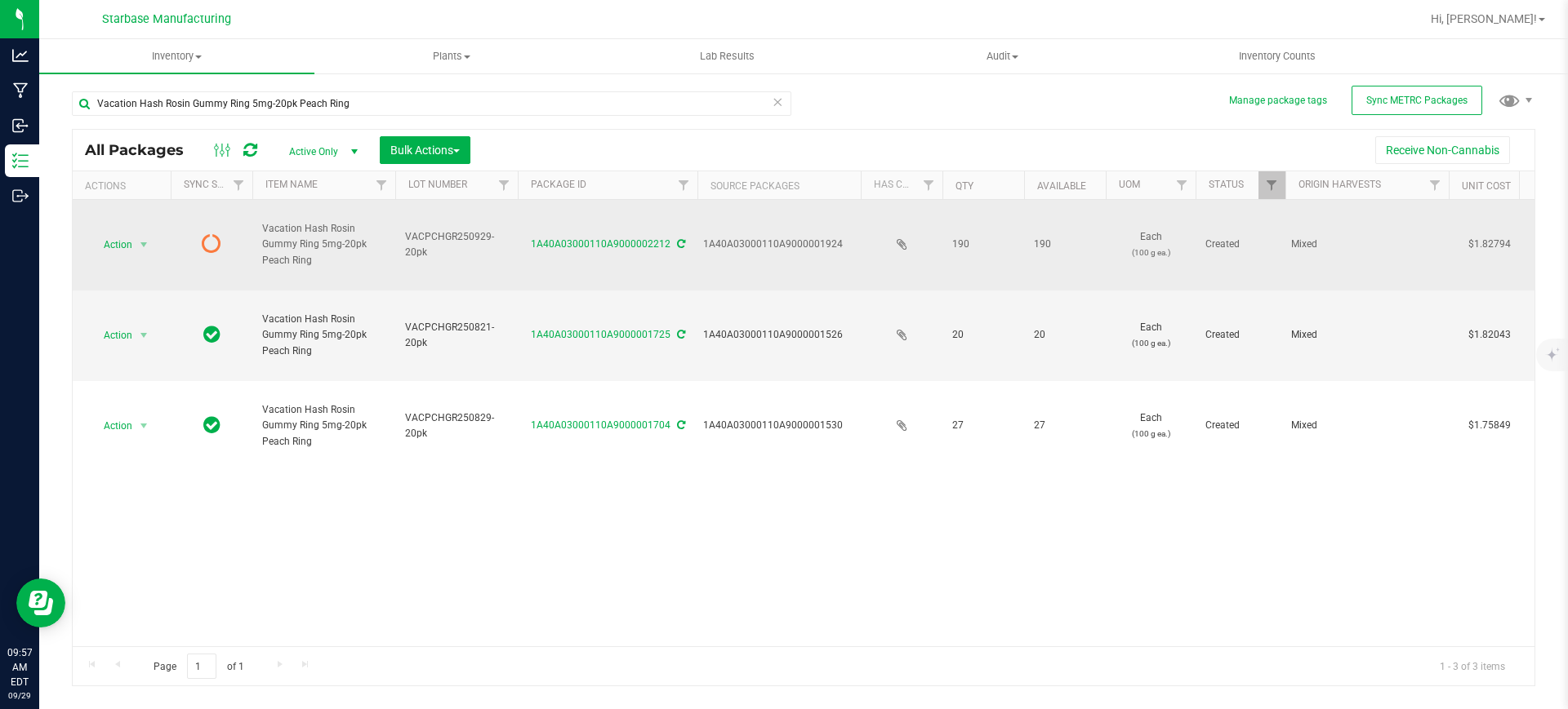
click at [683, 240] on div "1A40A03000110A9000002212" at bounding box center [607, 244] width 184 height 16
click at [677, 246] on icon at bounding box center [681, 244] width 8 height 10
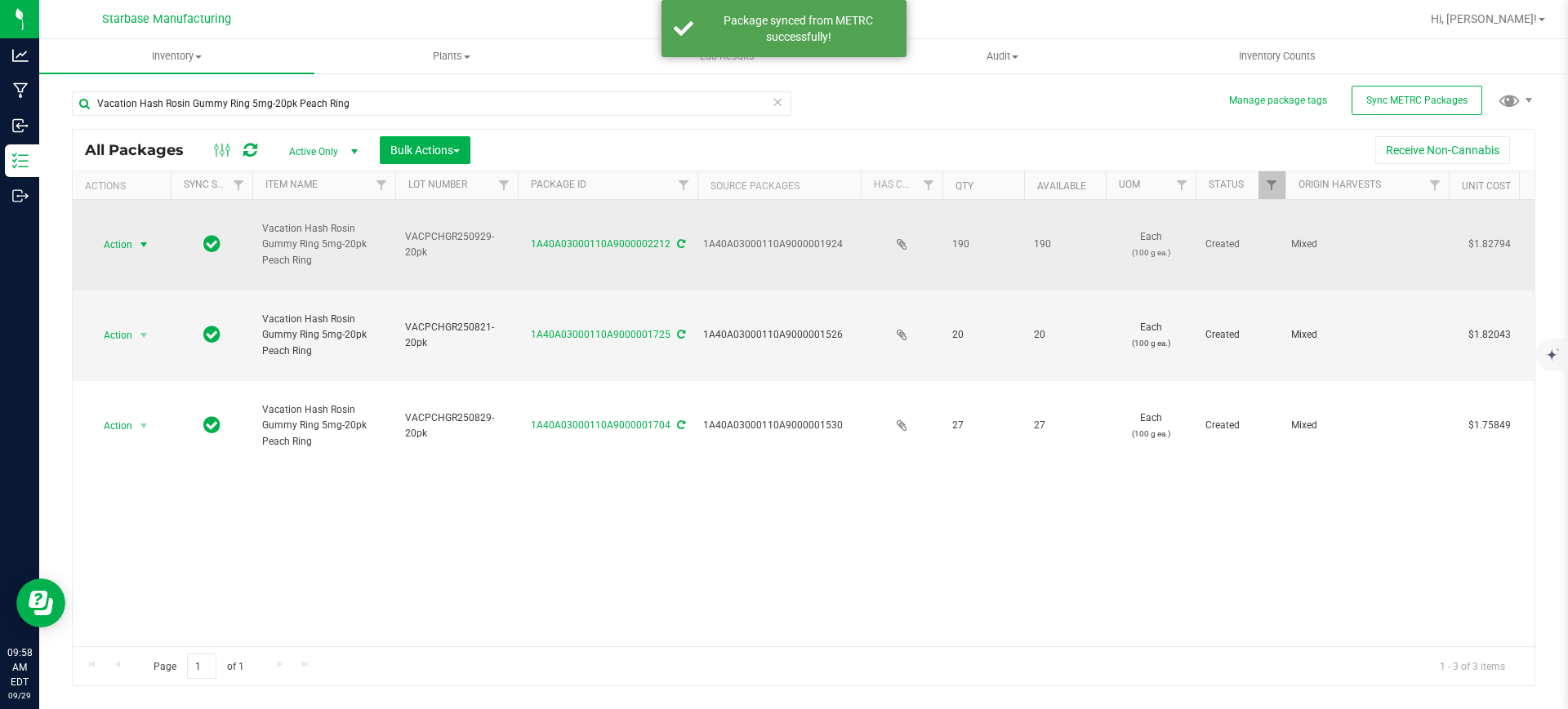
click at [144, 244] on span "select" at bounding box center [143, 244] width 13 height 13
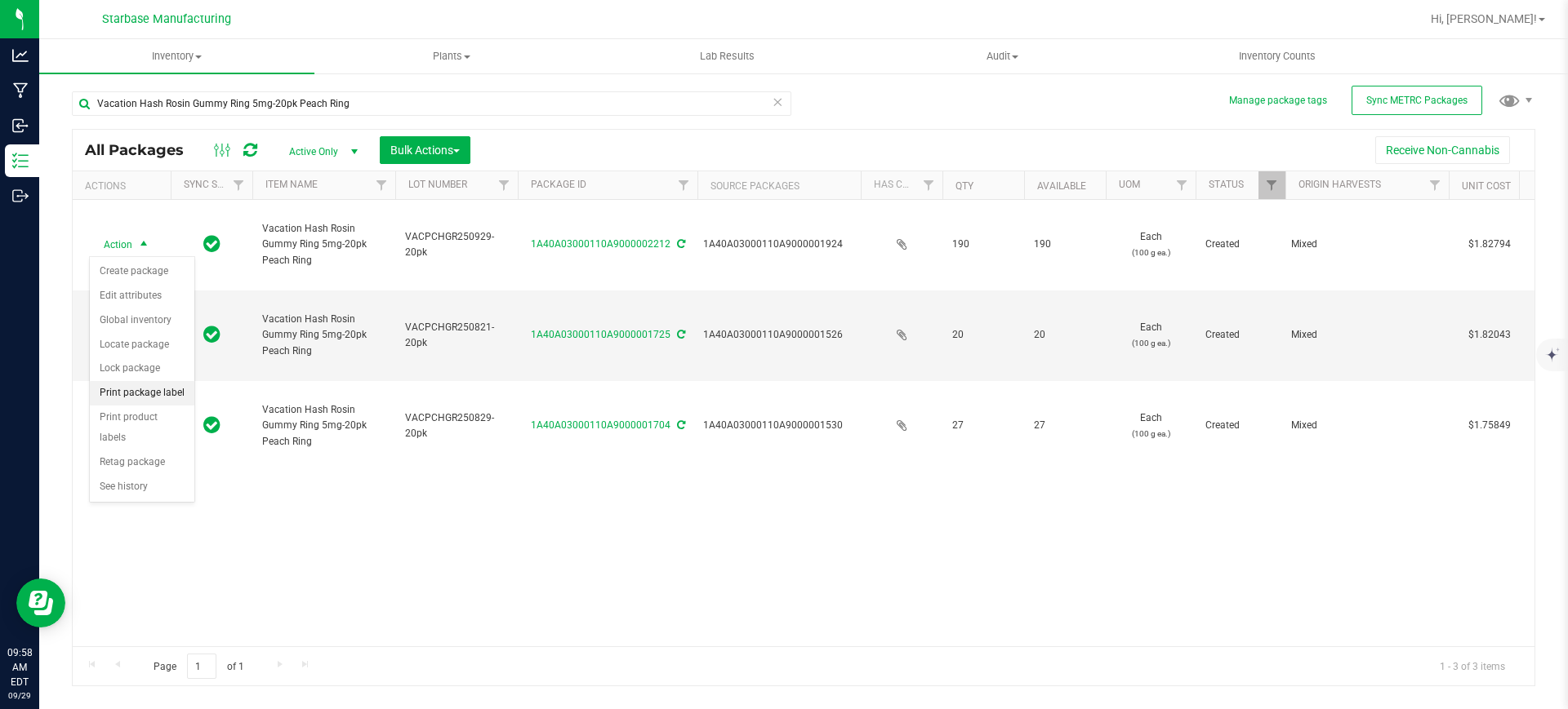
click at [168, 394] on li "Print package label" at bounding box center [142, 393] width 104 height 25
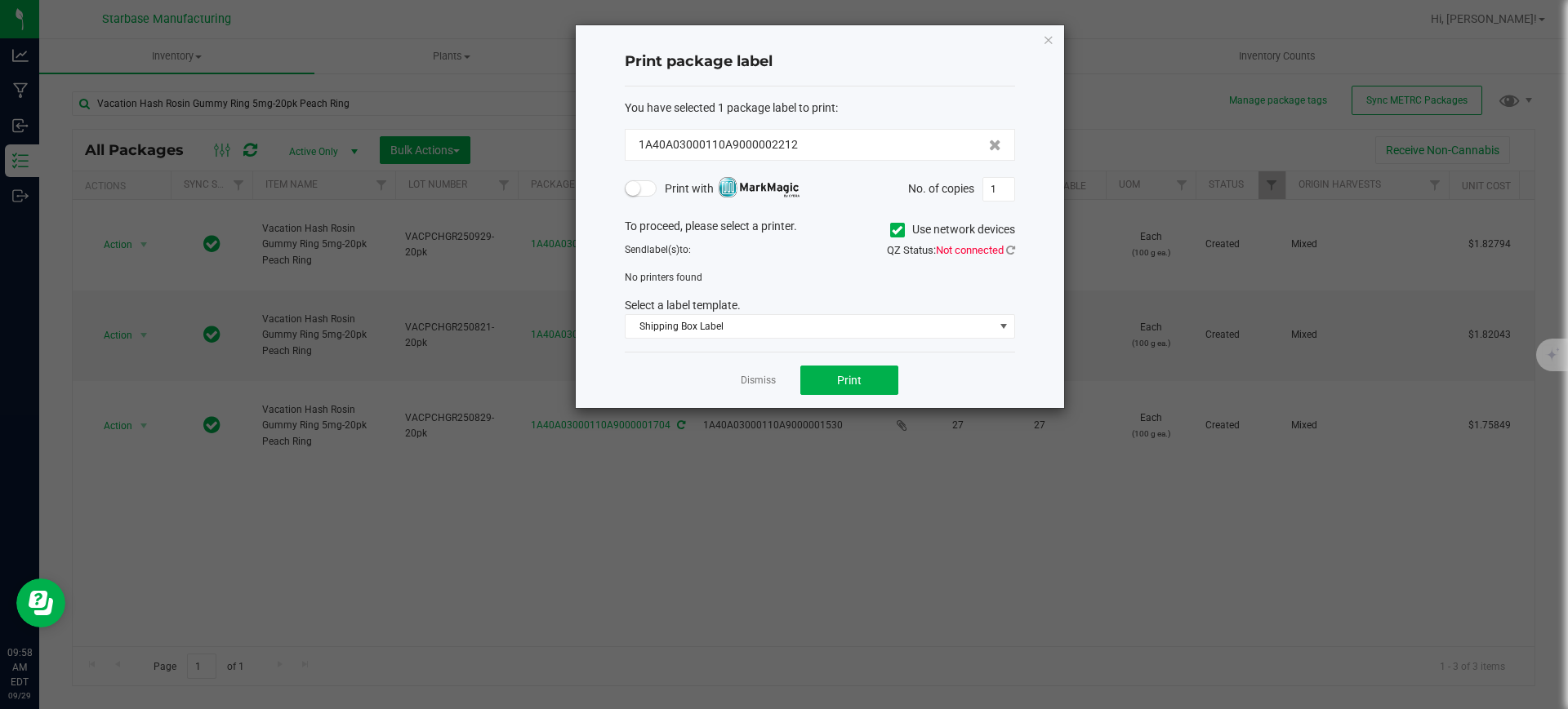
click at [898, 230] on icon at bounding box center [896, 230] width 11 height 0
click at [0, 0] on input "Use network devices" at bounding box center [0, 0] width 0 height 0
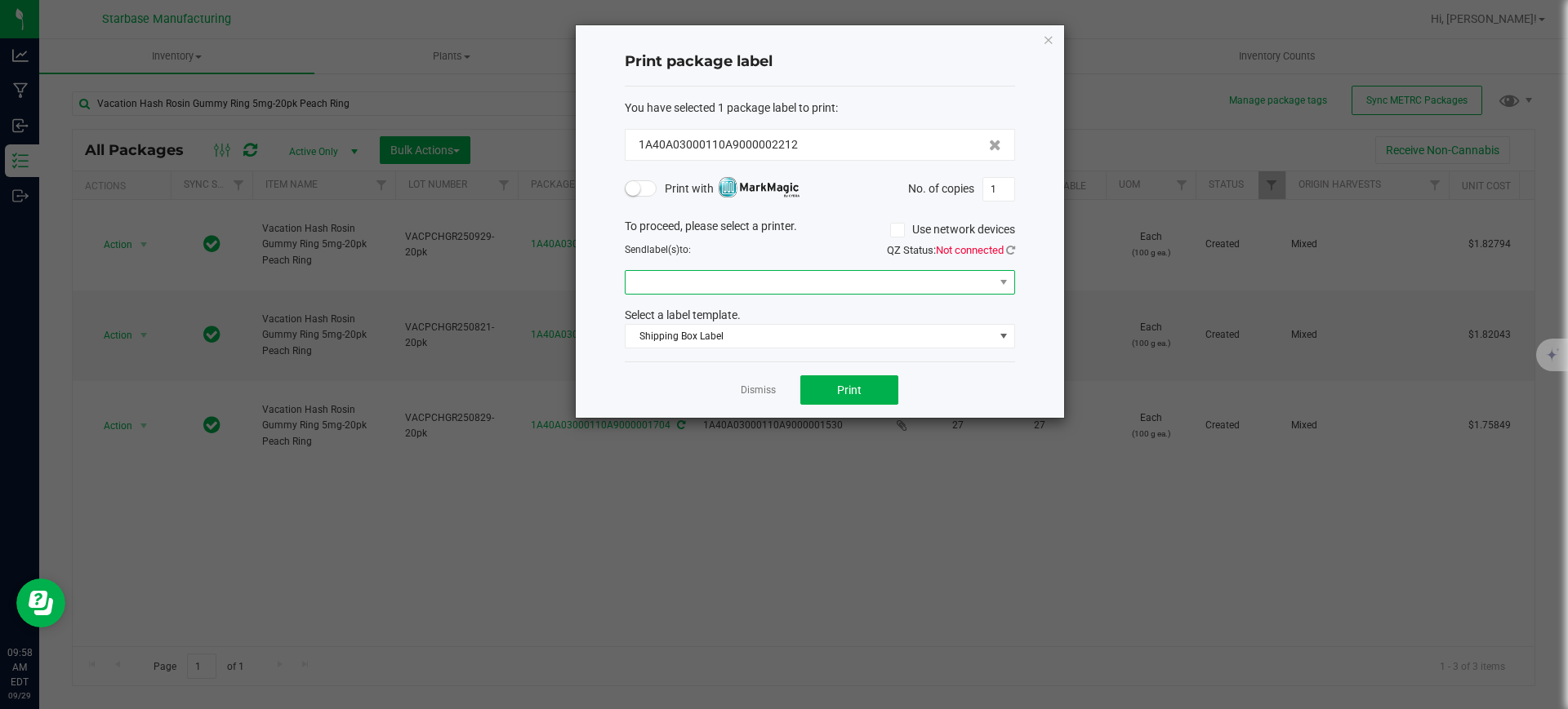
click at [783, 286] on span at bounding box center [810, 282] width 368 height 23
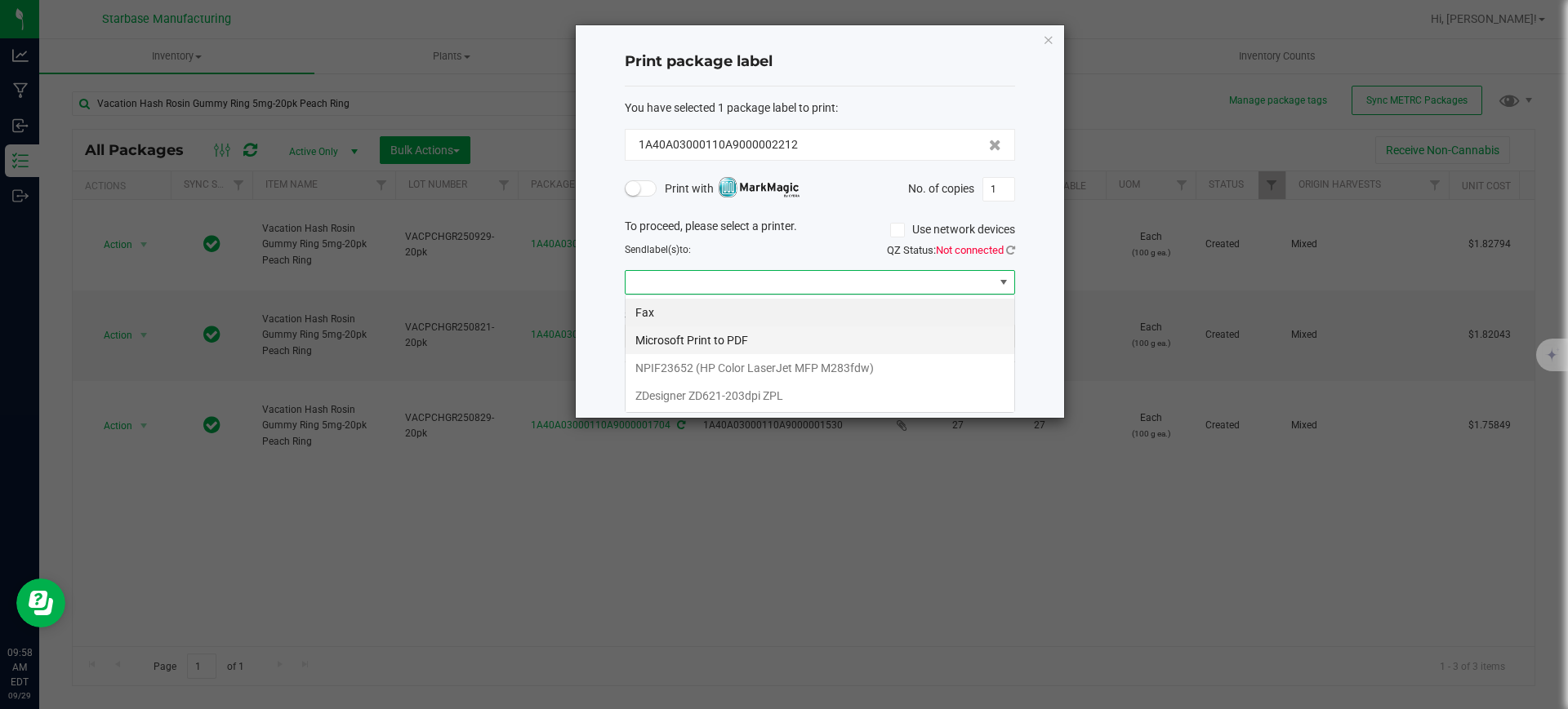
scroll to position [25, 390]
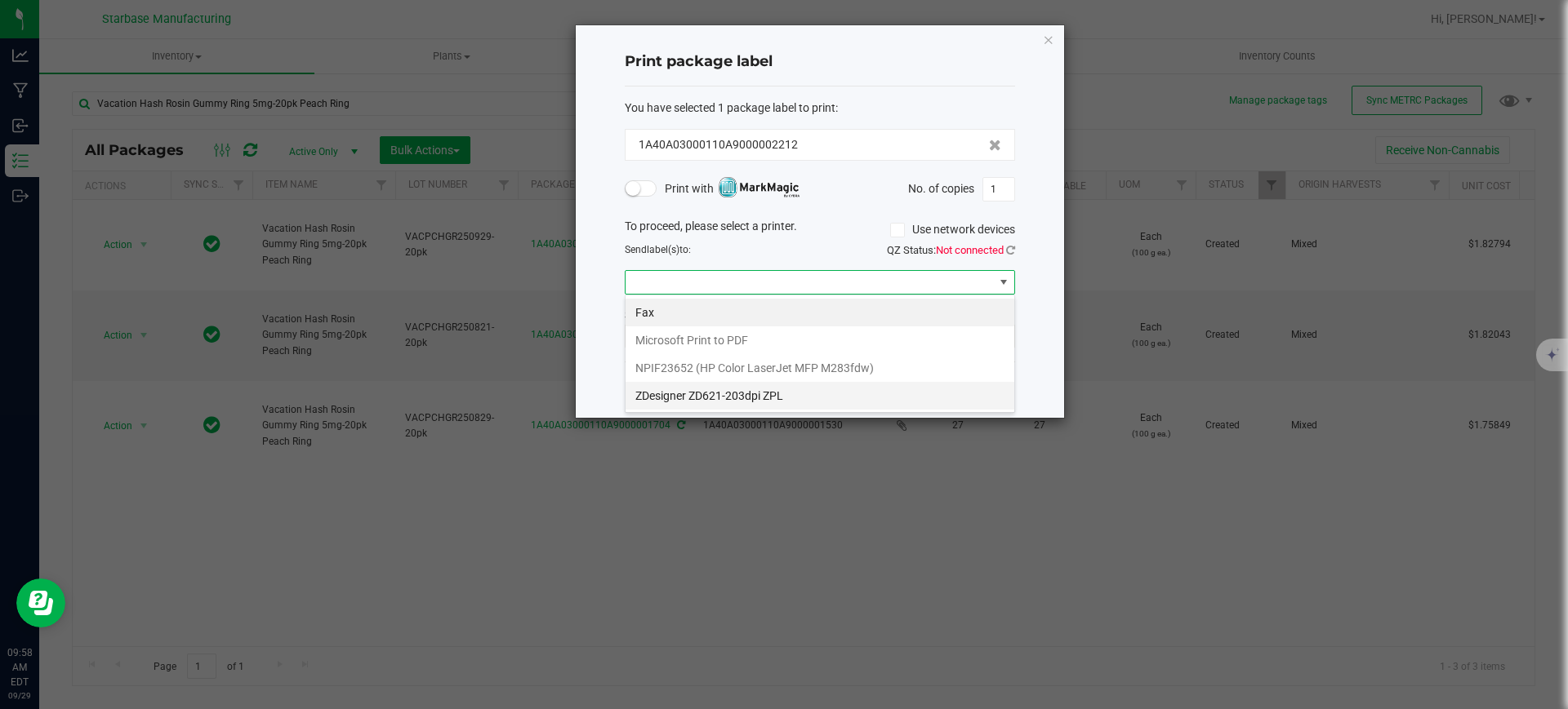
click at [727, 398] on ZPL "ZDesigner ZD621-203dpi ZPL" at bounding box center [819, 396] width 389 height 28
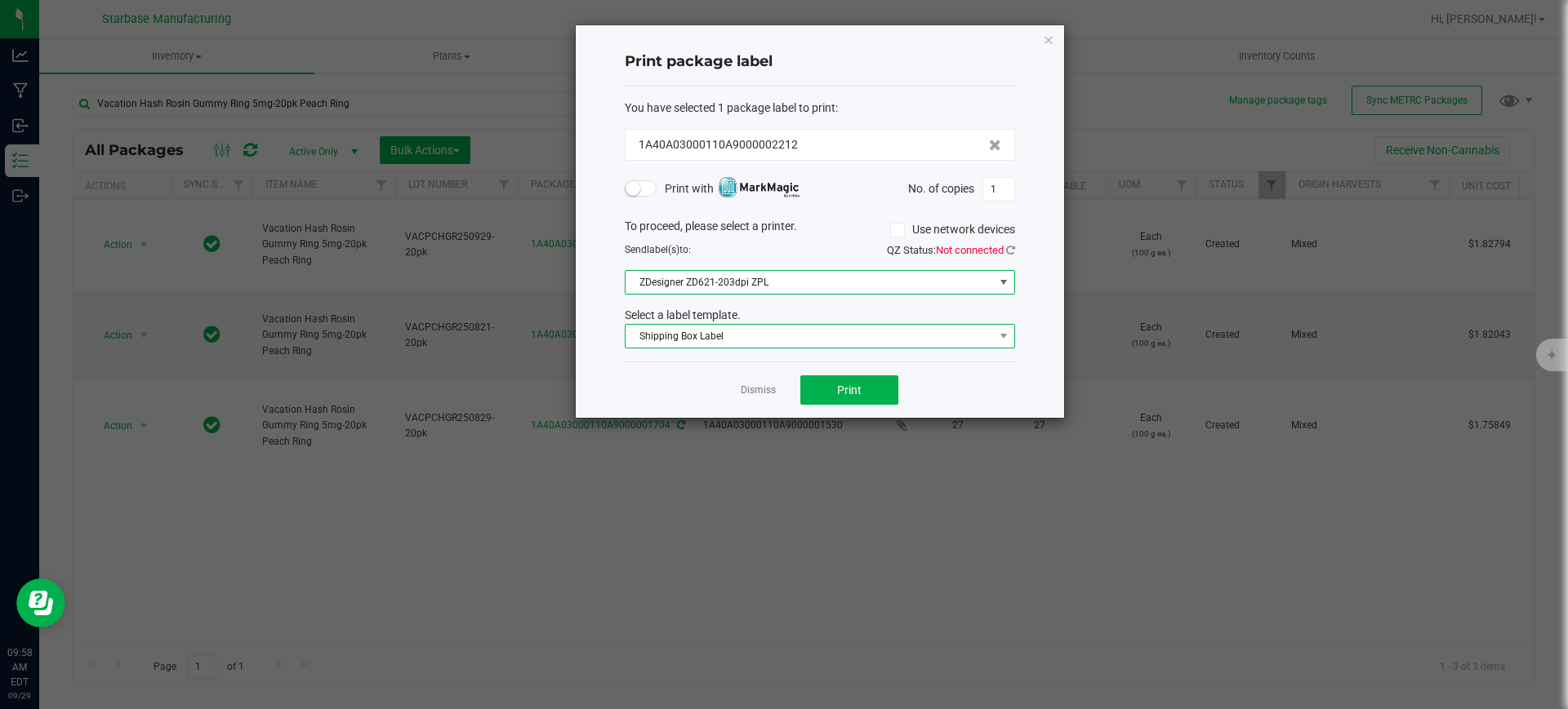
click at [696, 338] on span "Shipping Box Label" at bounding box center [810, 336] width 368 height 23
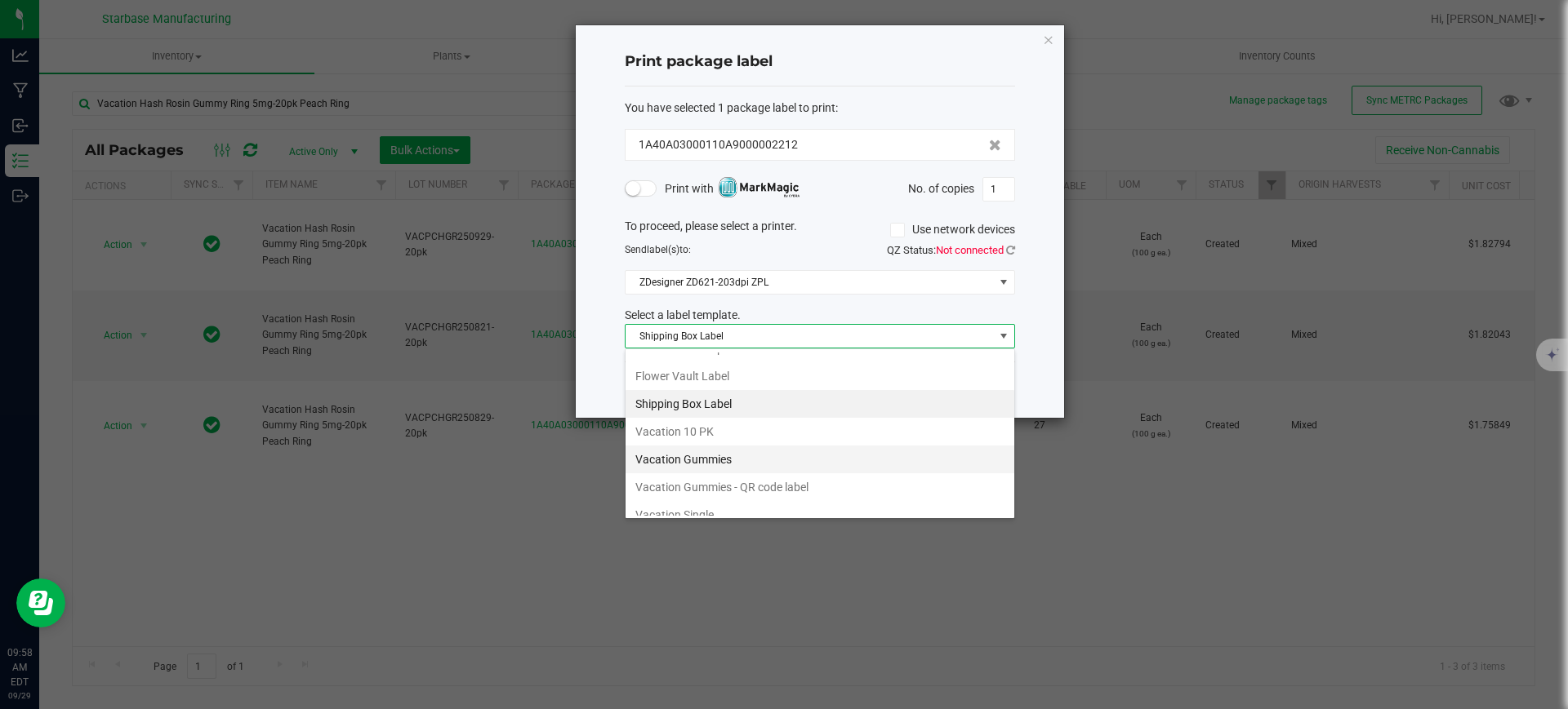
scroll to position [185, 0]
click at [728, 452] on li "Vacation Gummies" at bounding box center [819, 459] width 389 height 28
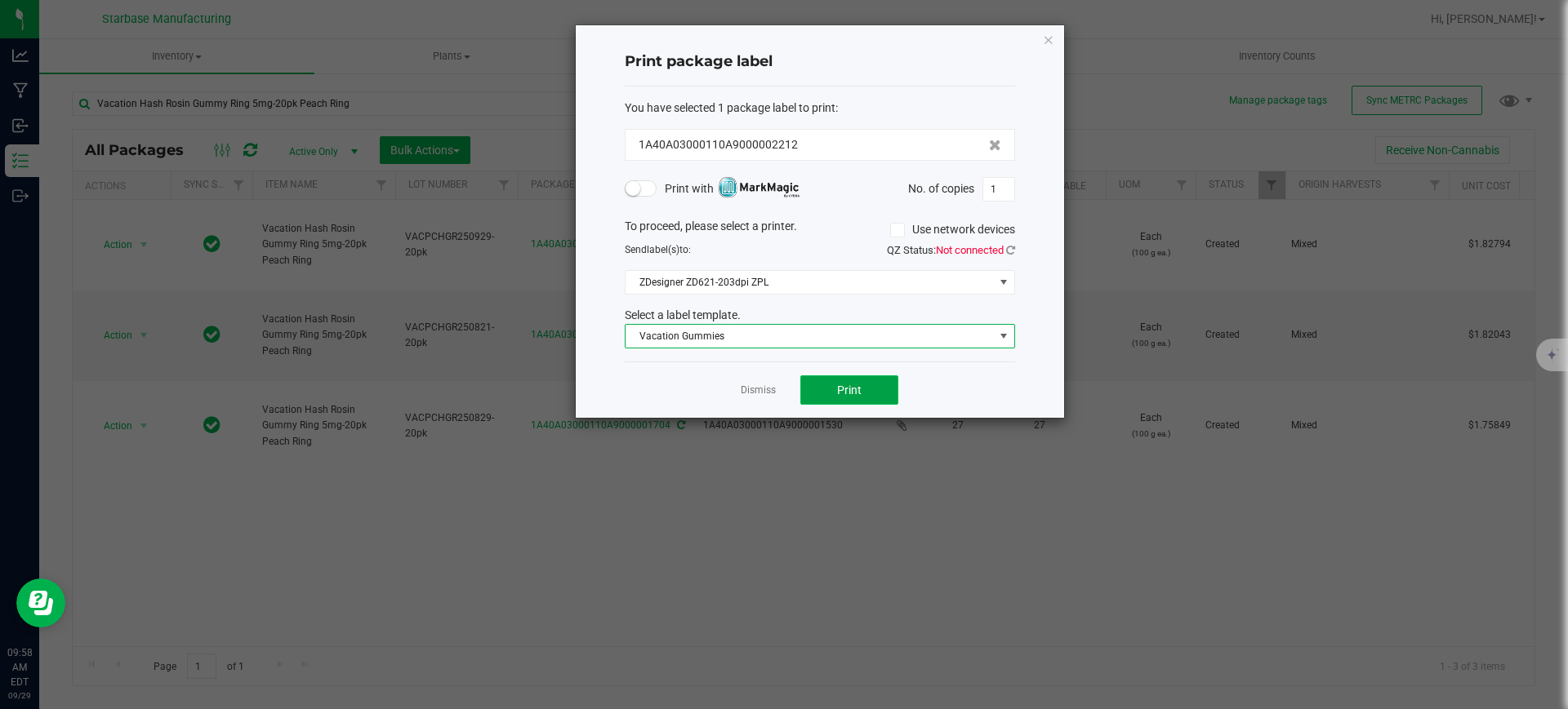
click at [846, 397] on span "Print" at bounding box center [849, 390] width 25 height 13
click at [1002, 185] on input "1" at bounding box center [999, 189] width 32 height 23
click at [883, 393] on button "Print" at bounding box center [848, 390] width 98 height 30
click at [999, 190] on input "190" at bounding box center [999, 189] width 32 height 23
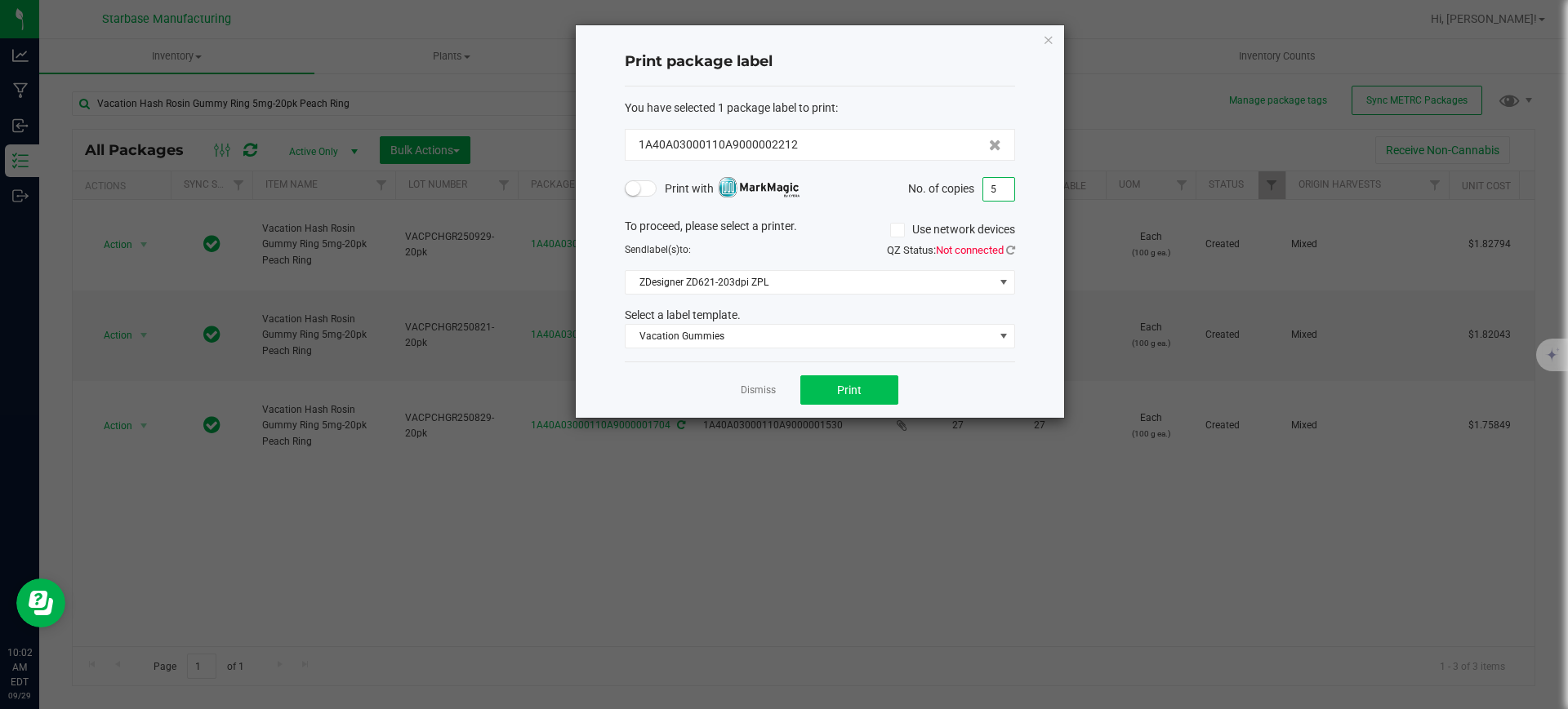
type input "5"
click at [844, 391] on span "Print" at bounding box center [849, 390] width 25 height 13
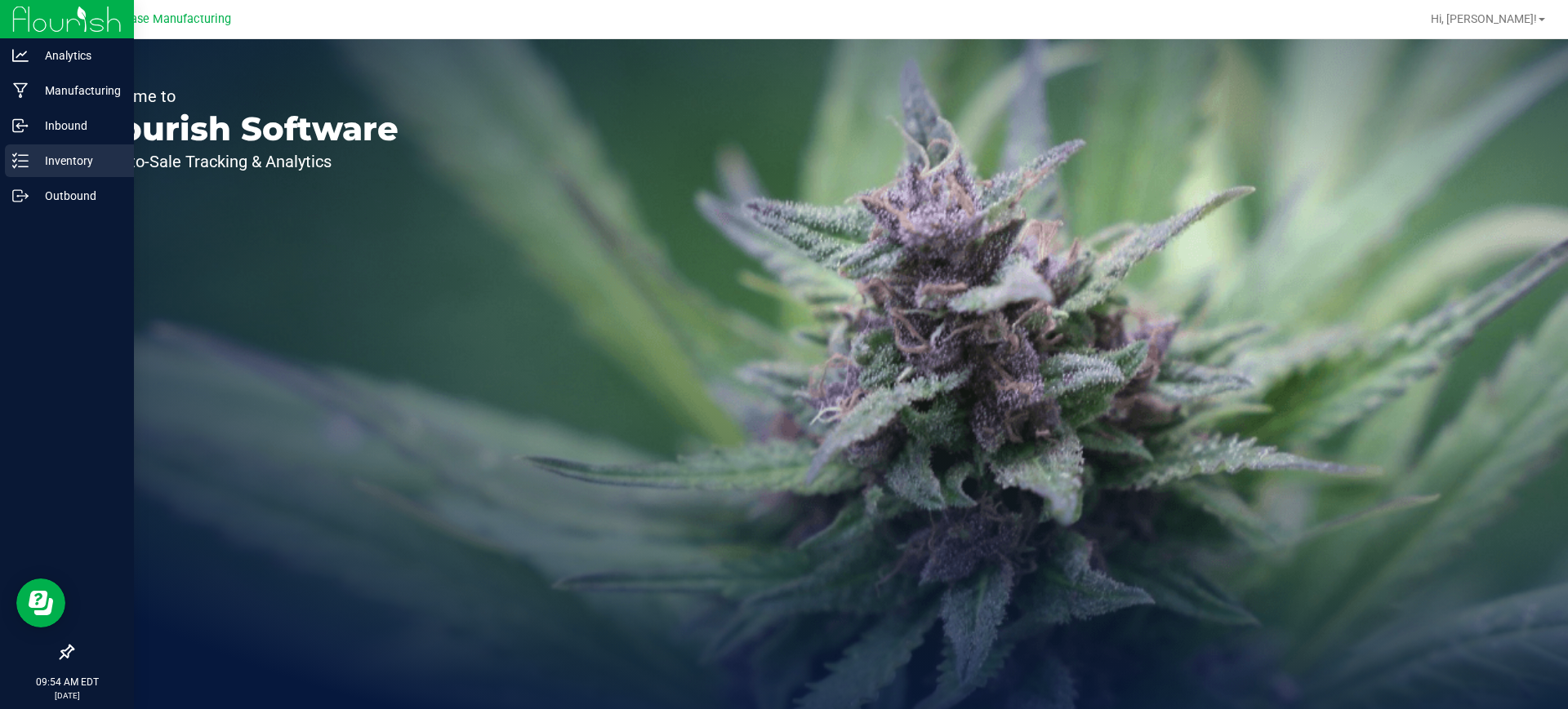
click at [98, 148] on div "Inventory" at bounding box center [69, 161] width 129 height 32
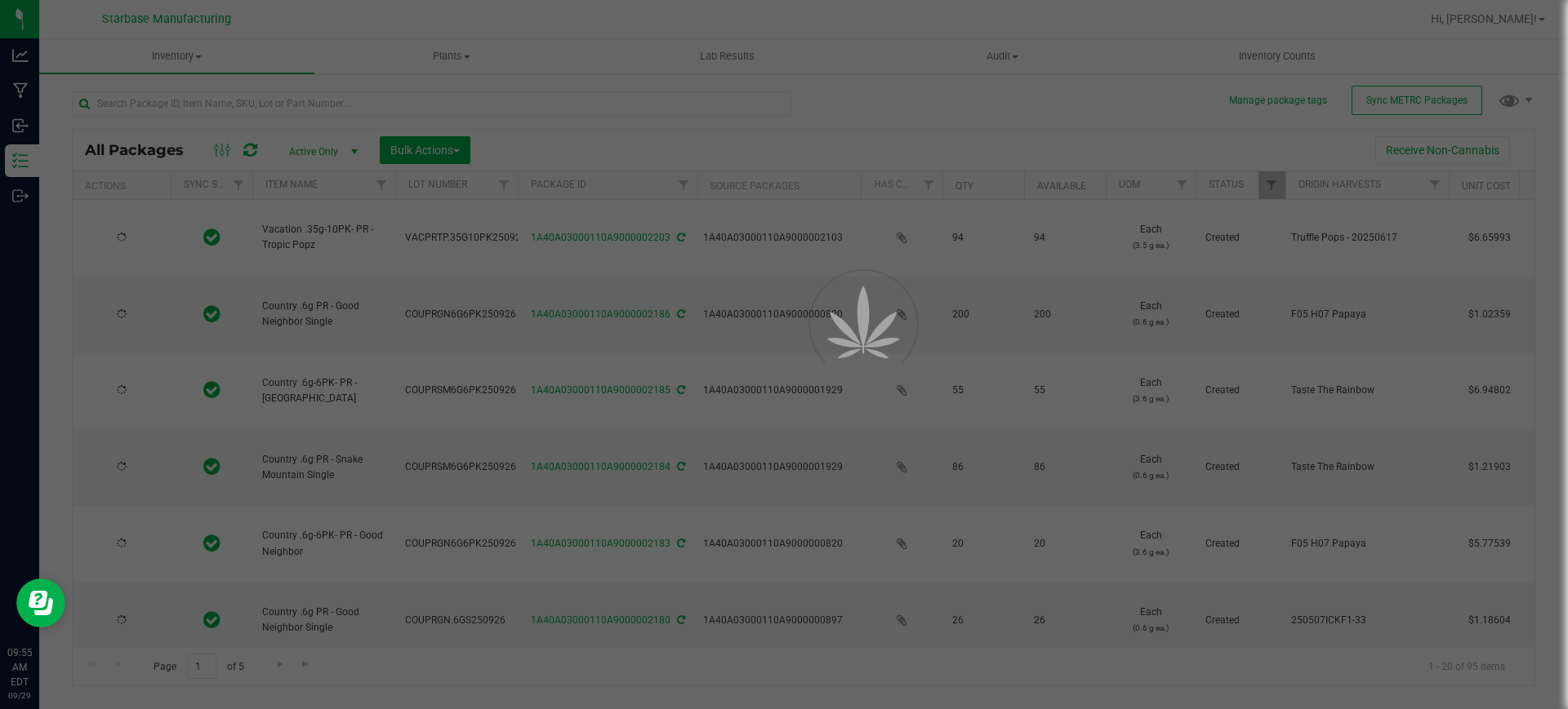
drag, startPoint x: 211, startPoint y: 149, endPoint x: 246, endPoint y: 97, distance: 62.7
click at [246, 97] on div at bounding box center [784, 354] width 1568 height 709
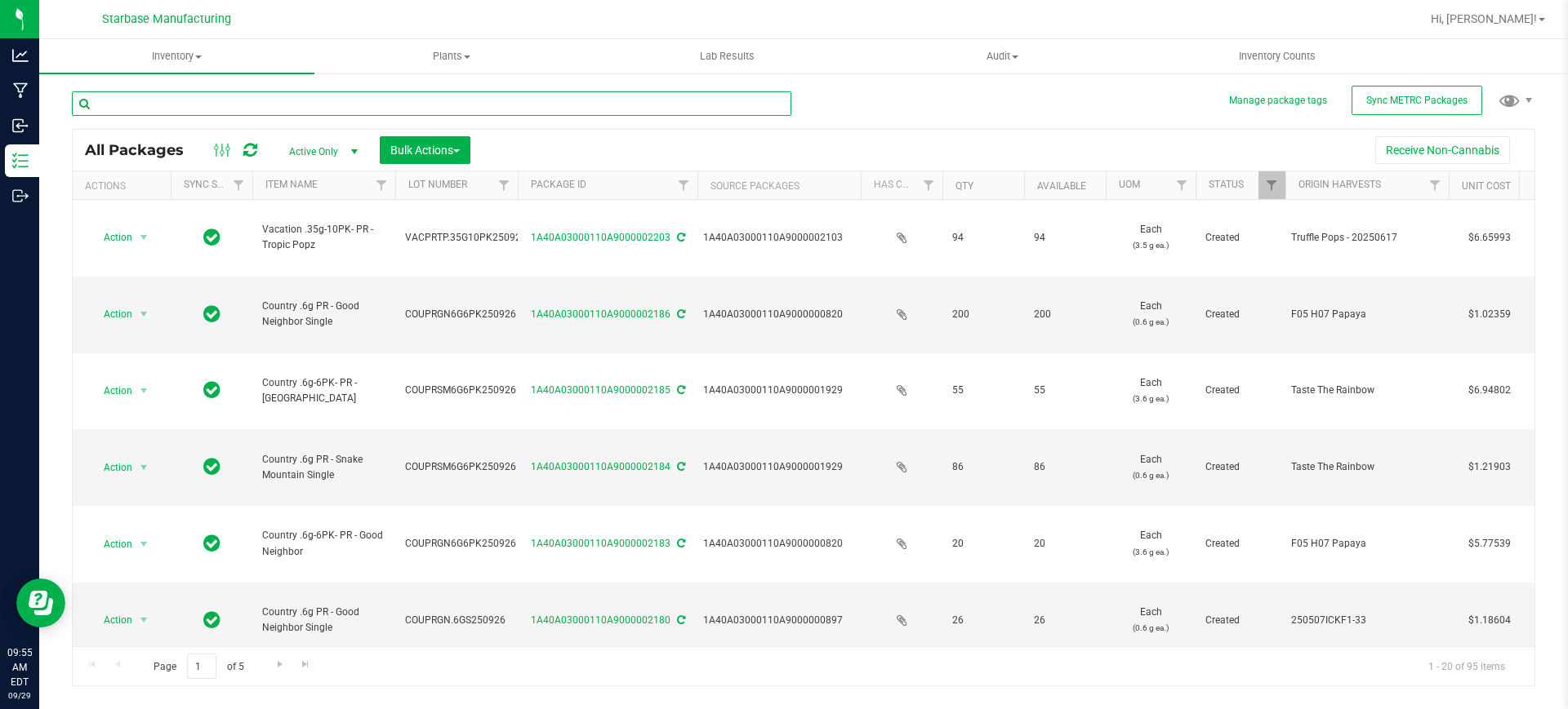
click at [247, 100] on input "text" at bounding box center [431, 103] width 719 height 25
type input "peach"
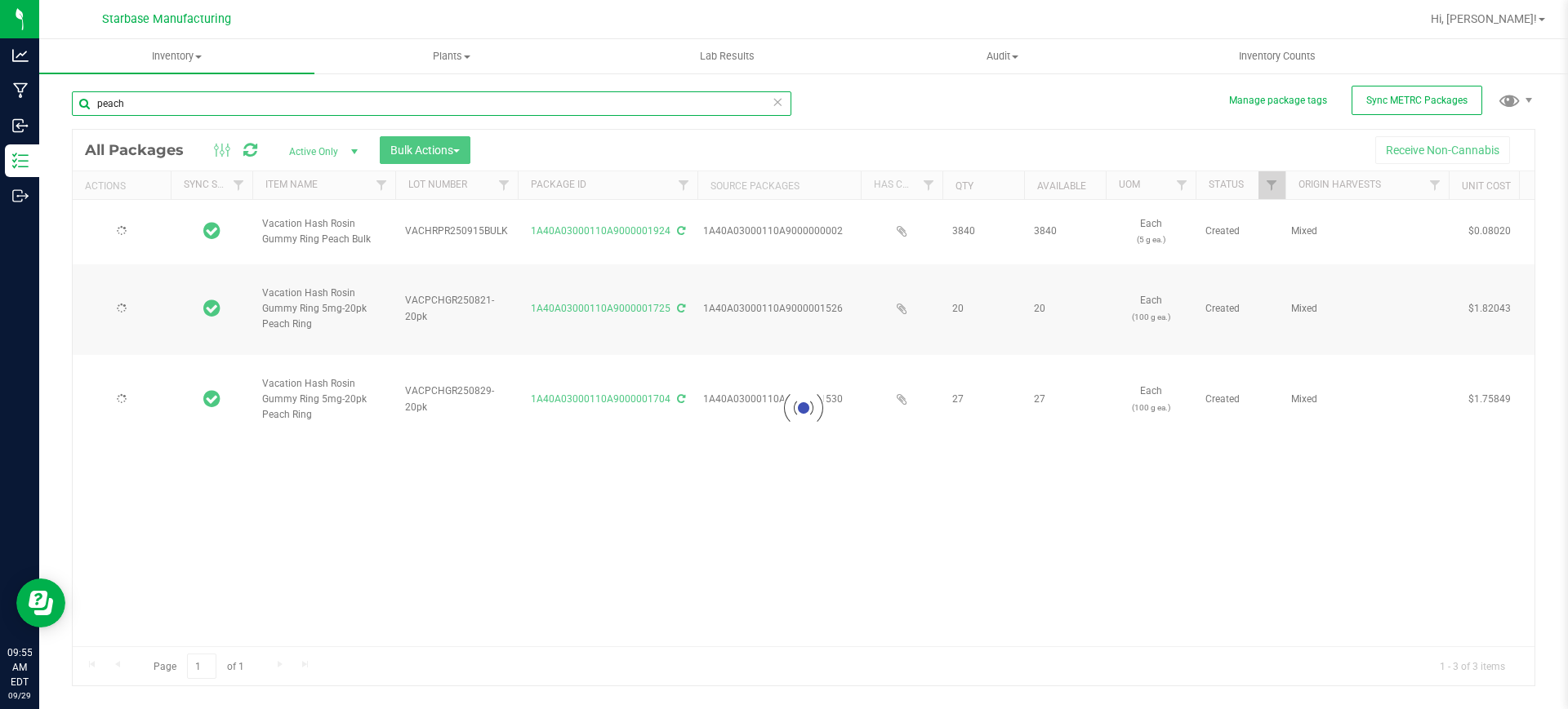
type input "[DATE]"
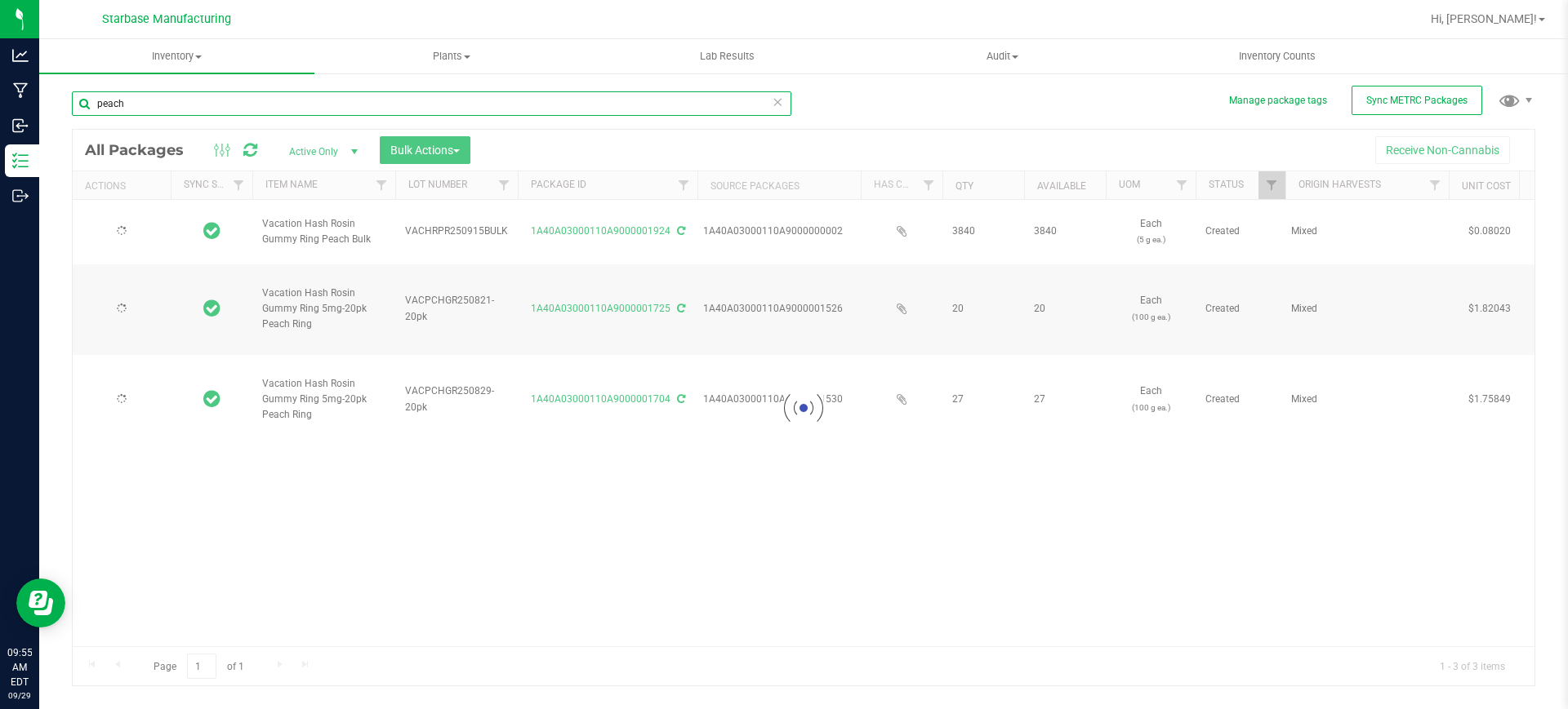
type input "[DATE]"
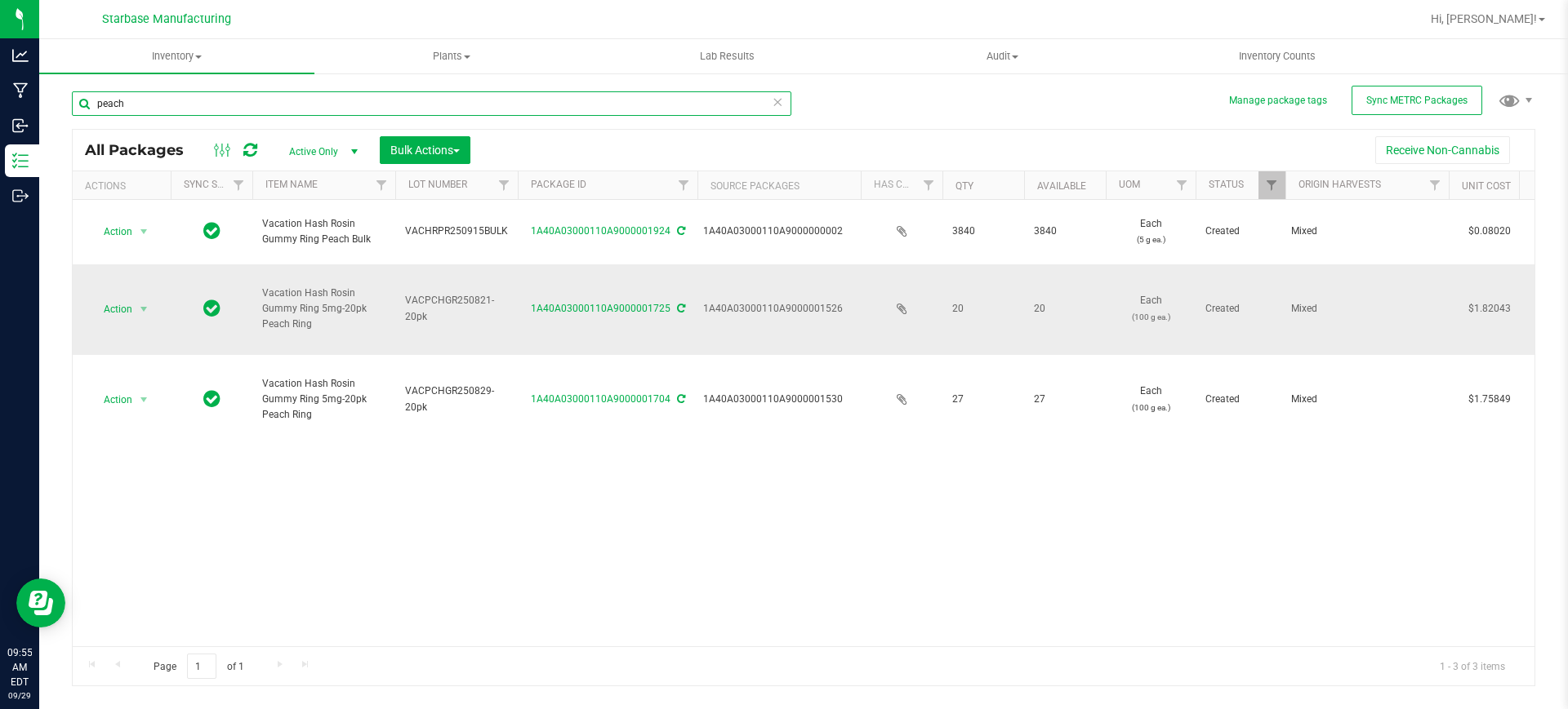
type input "peach"
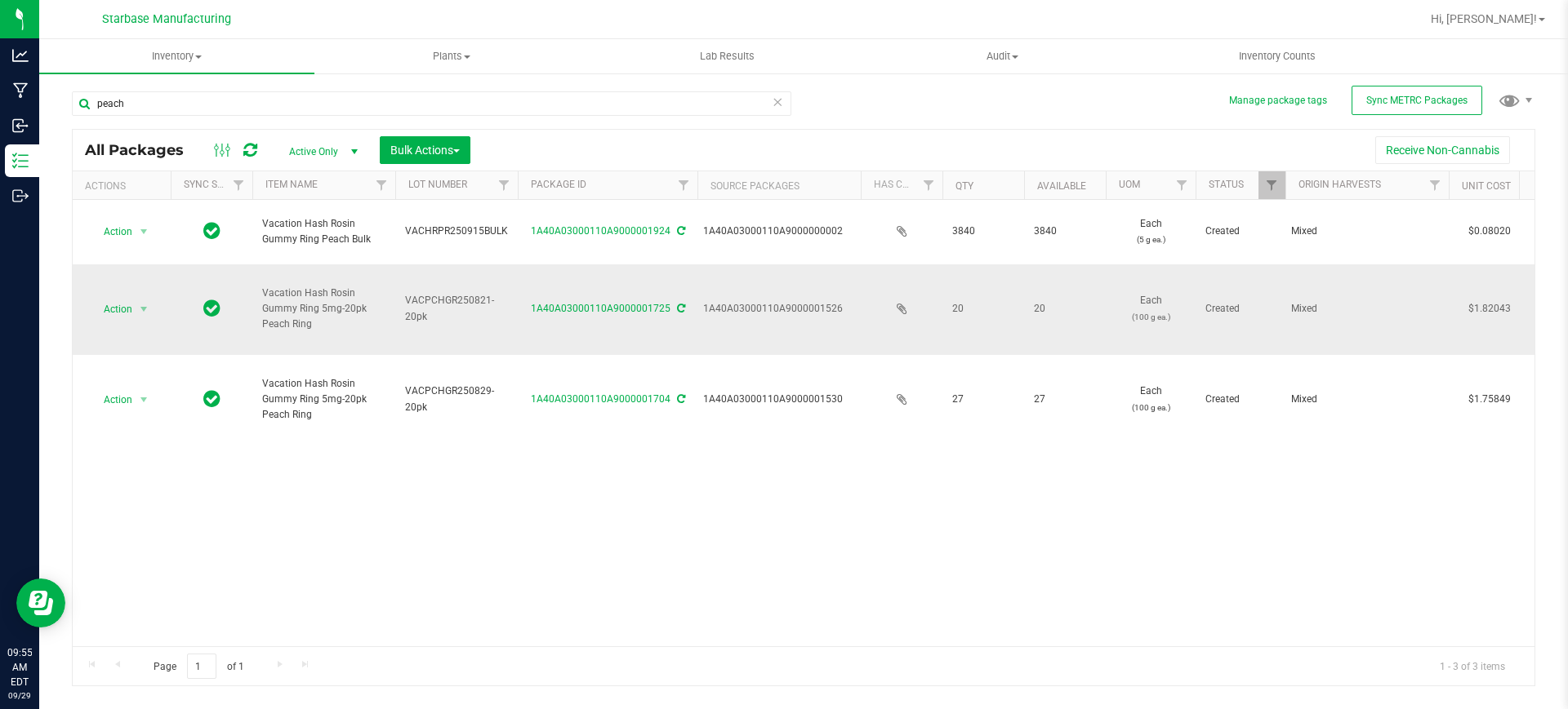
click at [412, 303] on span "VACPCHGR250821-20pk" at bounding box center [456, 309] width 102 height 32
copy tr "VACPCHGR250821-20pk"
click at [141, 313] on span "select" at bounding box center [143, 309] width 13 height 13
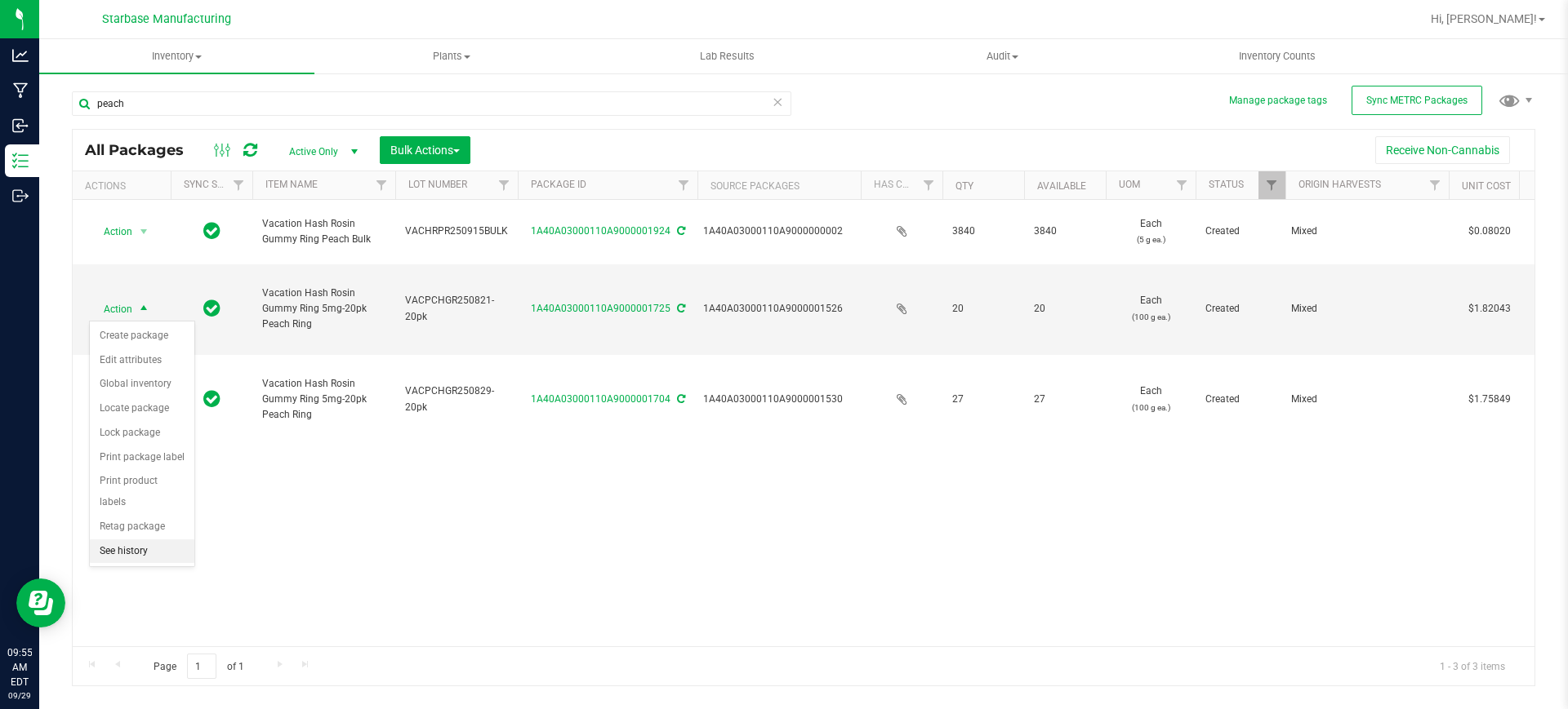
click at [161, 540] on li "See history" at bounding box center [142, 551] width 104 height 25
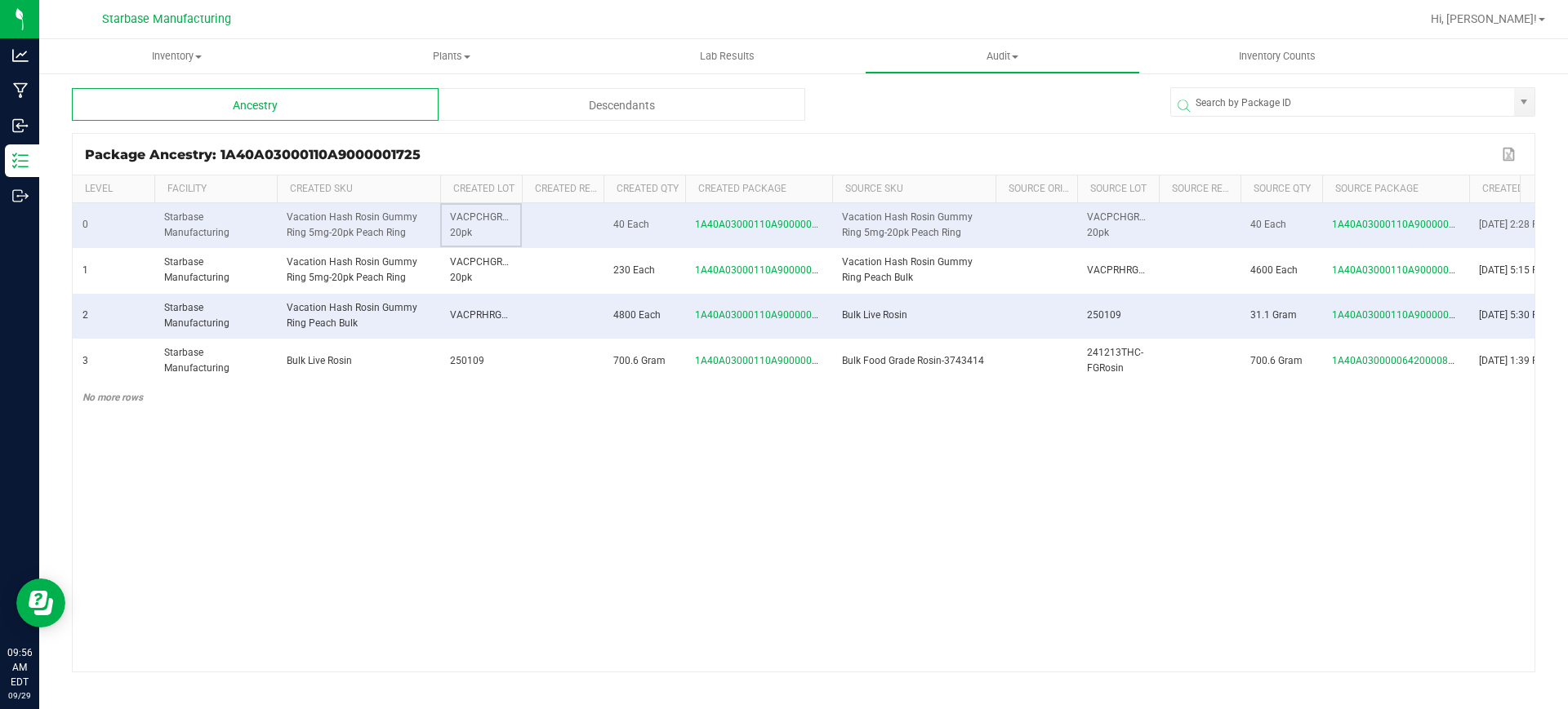
click at [457, 227] on span "VACPCHGR250821-20pk" at bounding box center [494, 225] width 89 height 27
copy span "VACPCHGR250821-20pk"
click at [523, 188] on th "Created Ref Field" at bounding box center [562, 189] width 82 height 28
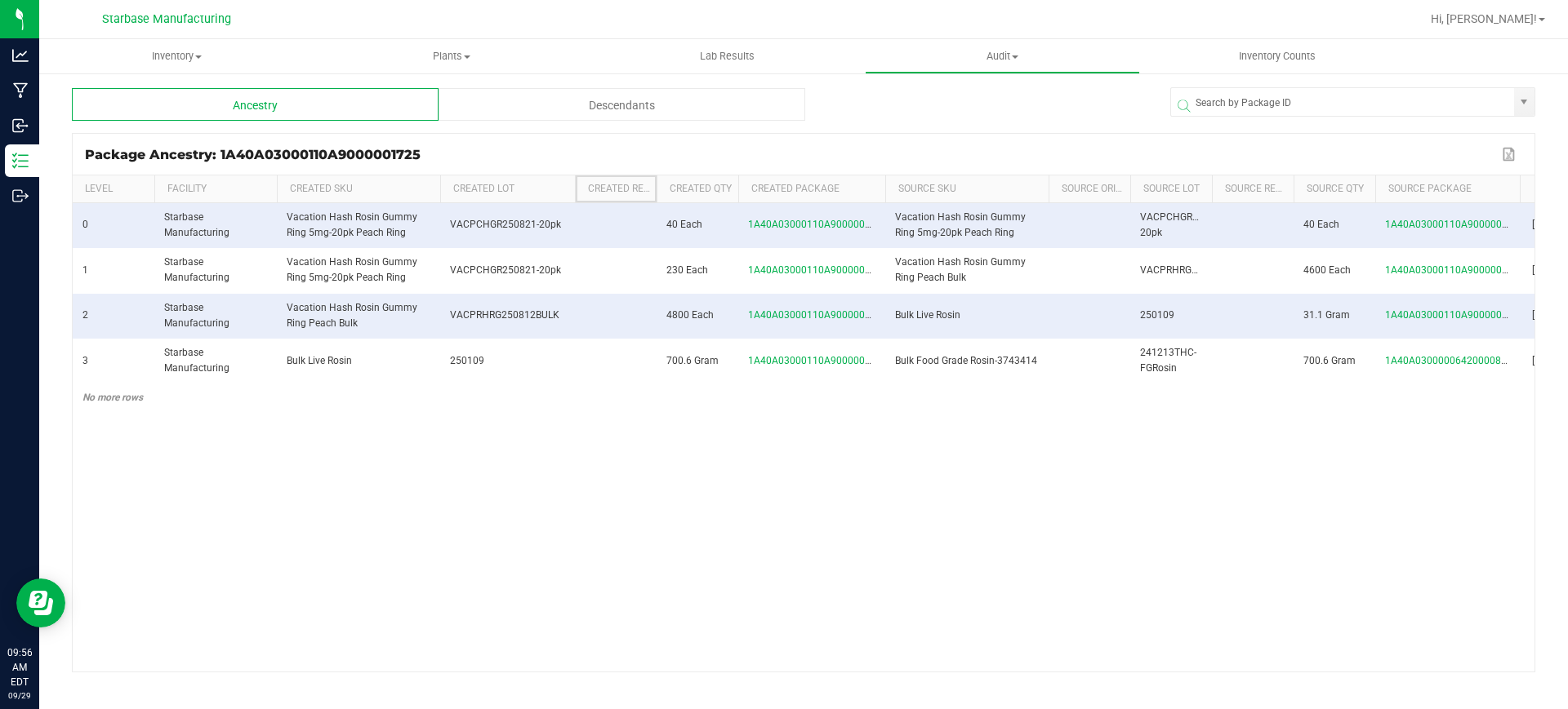
click at [578, 173] on kendo-grid "Package Ancestry: 1A40A03000110A9000001725 Export to Excel Level Facility Creat…" at bounding box center [804, 403] width 1464 height 540
click at [529, 226] on span "VACPCHGR250821-20pk" at bounding box center [505, 225] width 111 height 12
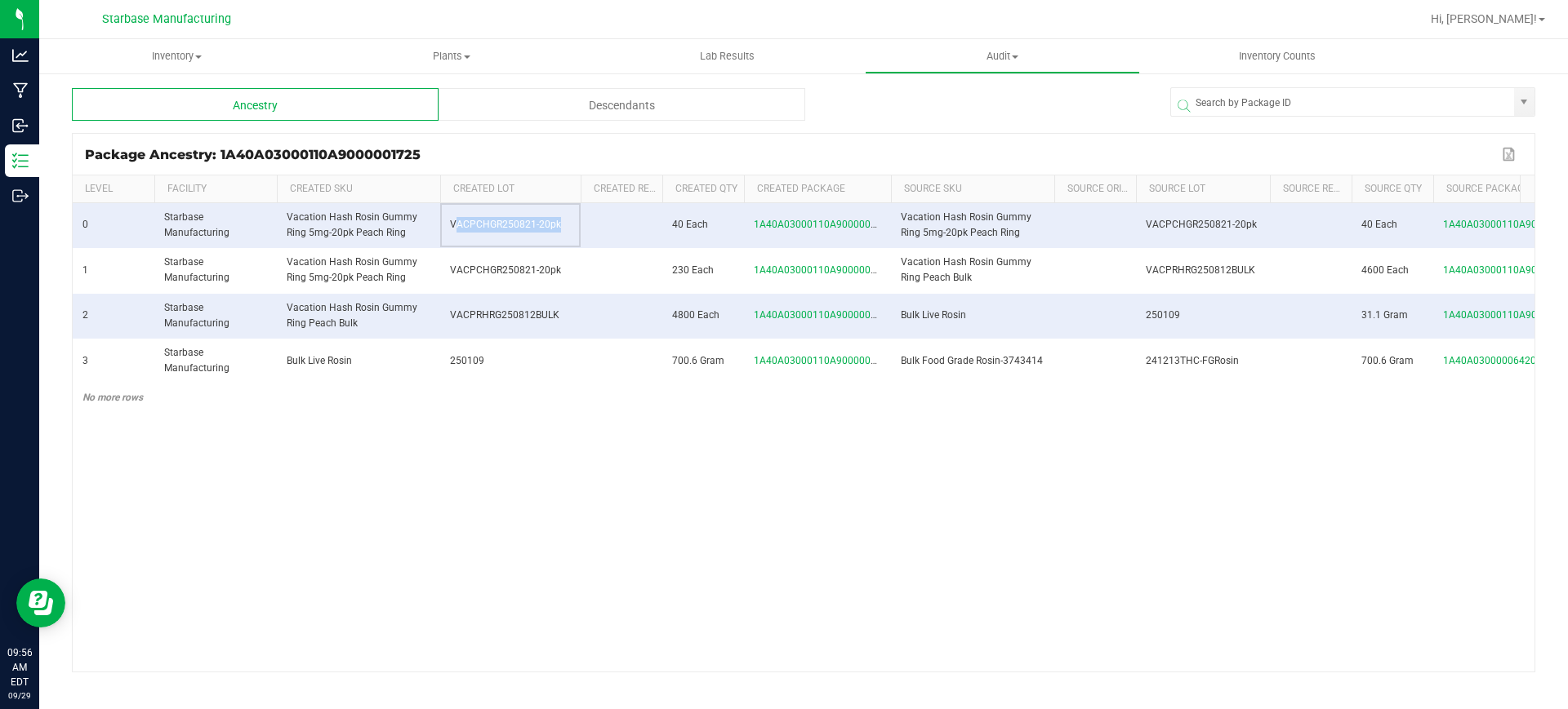
click at [1281, 174] on kendo-grid "Package Ancestry: 1A40A03000110A9000001725 Export to Excel Level Facility Creat…" at bounding box center [804, 403] width 1464 height 540
